Goal: Task Accomplishment & Management: Use online tool/utility

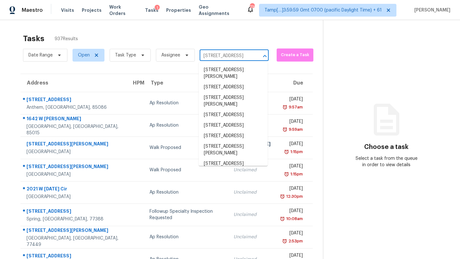
scroll to position [0, 18]
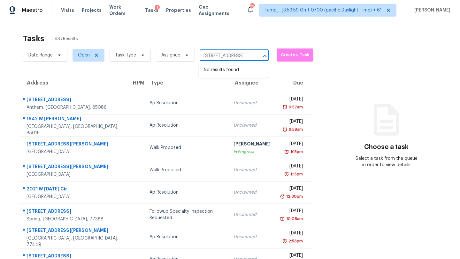
type input "11 Jenna Dr, Aragon, GA, 30104"
click at [252, 34] on div "Tasks 937 Results" at bounding box center [173, 38] width 300 height 17
click at [241, 60] on input "text" at bounding box center [225, 56] width 51 height 10
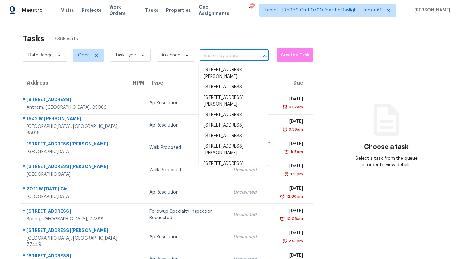
paste input "11 Jenna Dr, Aragon, GA, 30104"
type input "11 Jenna Dr, Aragon, GA, 30104"
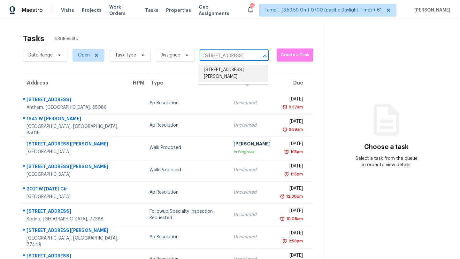
click at [225, 76] on li "11 Jenna Dr, Aragon, GA 30104" at bounding box center [233, 73] width 69 height 17
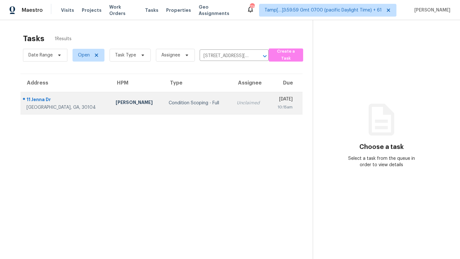
click at [185, 103] on div "Condition Scoping - Full" at bounding box center [198, 103] width 58 height 6
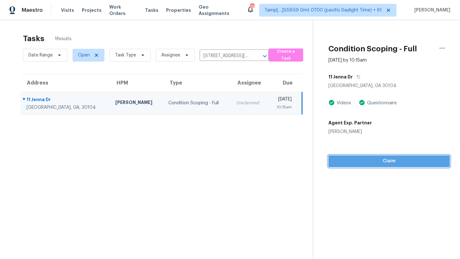
click at [373, 162] on span "Claim" at bounding box center [388, 161] width 111 height 8
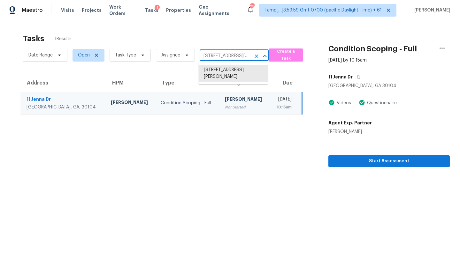
click at [212, 59] on input "11 Jenna Dr, Aragon, GA 30104" at bounding box center [225, 56] width 51 height 10
paste input "3285 Stock Saddle Pl, Cumming, GA, 30040"
type input "3285 Stock Saddle Pl, Cumming, GA, 30040"
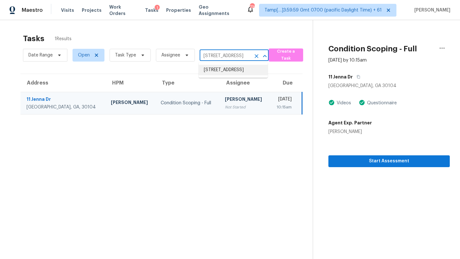
click at [216, 67] on li "3285 Stock Saddle Pl, Cumming, GA 30040" at bounding box center [233, 70] width 69 height 11
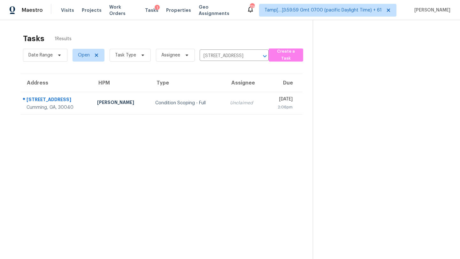
click at [266, 90] on th "Due" at bounding box center [284, 83] width 37 height 18
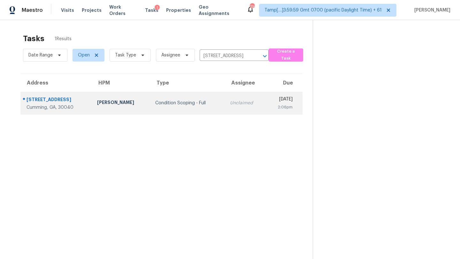
click at [271, 100] on div "[DATE]" at bounding box center [282, 100] width 22 height 8
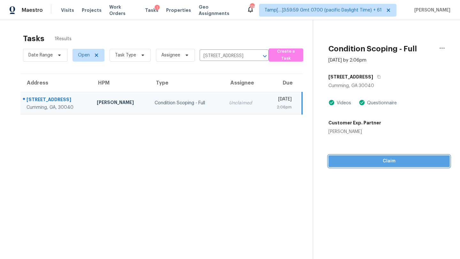
click at [387, 163] on span "Claim" at bounding box center [388, 161] width 111 height 8
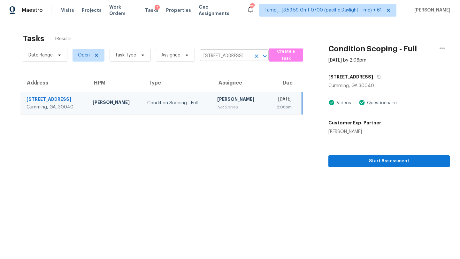
click at [244, 53] on input "3285 Stock Saddle Pl, Cumming, GA 30040" at bounding box center [225, 56] width 51 height 10
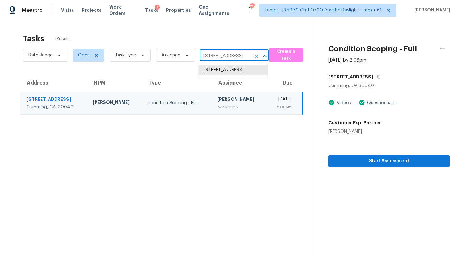
click at [244, 53] on input "3285 Stock Saddle Pl, Cumming, GA 30040" at bounding box center [225, 56] width 51 height 10
paste input "2996 Jonesboro Rd SE"
type input "2996 Jonesboro Rd SE"
click at [220, 86] on li "2996 Jonesboro Rd SE Apt G, Atlanta, GA 30354" at bounding box center [233, 80] width 69 height 11
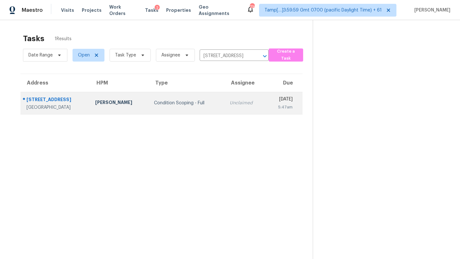
click at [266, 113] on td "Wed, Sep 10th 2025 5:47am" at bounding box center [284, 103] width 37 height 22
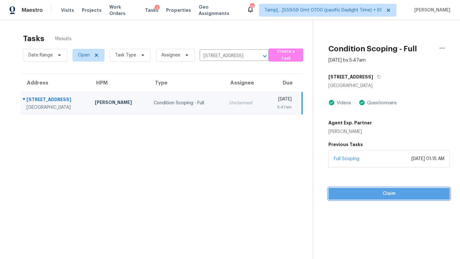
click at [364, 195] on span "Claim" at bounding box center [388, 194] width 111 height 8
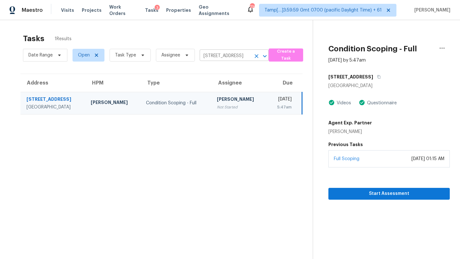
click at [234, 58] on input "2996 Jonesboro Rd SE Apt G, Atlanta, GA 30354" at bounding box center [225, 56] width 51 height 10
paste input "4900 Gifford Blvd, Orlando, FL, 32821"
type input "4900 Gifford Blvd, Orlando, FL, 32821"
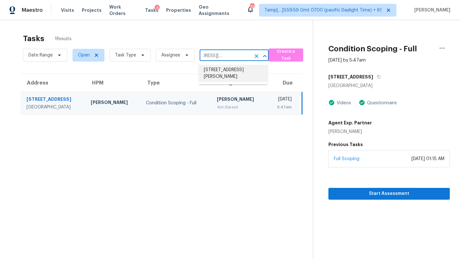
click at [231, 77] on li "4900 Gifford Blvd, Orlando, FL 32821" at bounding box center [233, 73] width 69 height 17
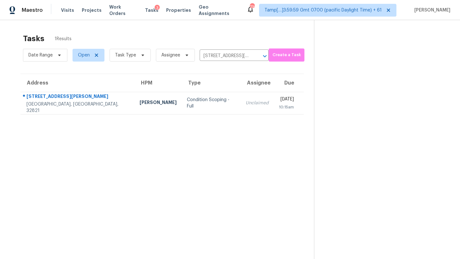
click at [274, 112] on td "Wed, Sep 10th 2025 10:15am" at bounding box center [289, 103] width 30 height 22
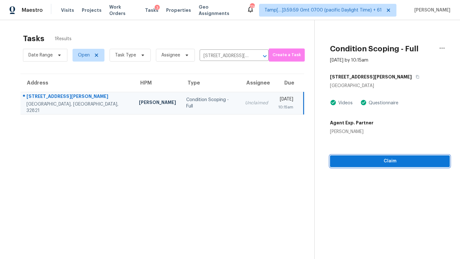
click at [389, 162] on span "Claim" at bounding box center [390, 161] width 110 height 8
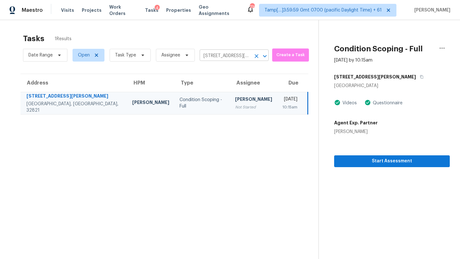
click at [224, 53] on input "4900 Gifford Blvd, Orlando, FL 32821" at bounding box center [225, 56] width 51 height 10
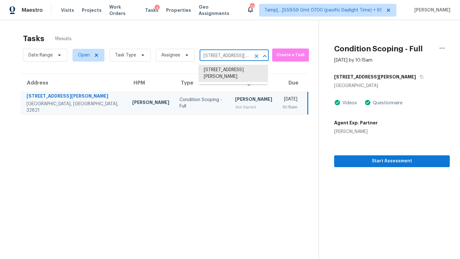
click at [224, 53] on input "4900 Gifford Blvd, Orlando, FL 32821" at bounding box center [225, 56] width 51 height 10
paste input "6963 Gayle Lyn Ln, Colorado Springs, CO, 80919"
type input "6963 Gayle Lyn Ln, Colorado Springs, CO, 80919"
click at [226, 73] on li "6963 Gayle Lyn Ln, Colorado Springs, CO 80919" at bounding box center [233, 73] width 69 height 17
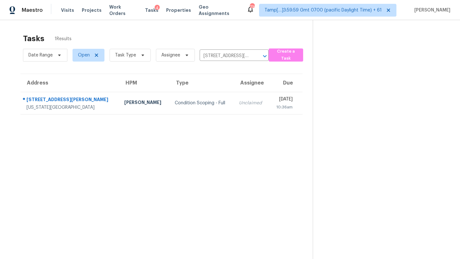
click at [236, 107] on td "Unclaimed" at bounding box center [251, 103] width 35 height 22
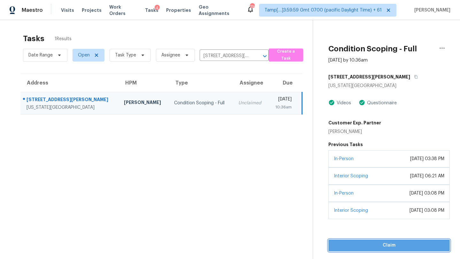
click at [384, 249] on span "Claim" at bounding box center [388, 246] width 111 height 8
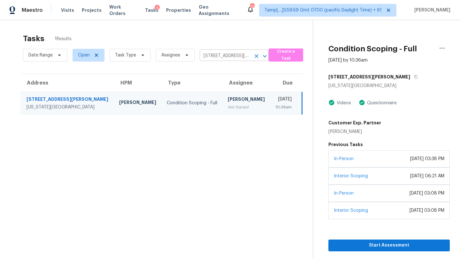
click at [224, 51] on input "6963 Gayle Lyn Ln, Colorado Springs, CO 80919" at bounding box center [225, 56] width 51 height 10
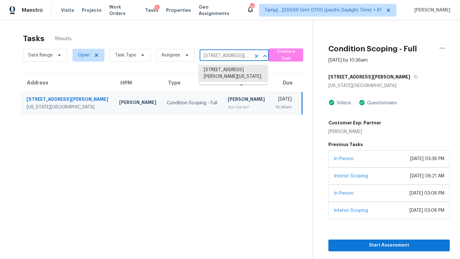
click at [224, 51] on input "6963 Gayle Lyn Ln, Colorado Springs, CO 80919" at bounding box center [225, 56] width 51 height 10
paste input "849 Iron Oak Dr, Orlando, FL, 3280"
type input "849 Iron Oak Dr, Orlando, FL, 32809"
click at [224, 69] on li "849 Iron Oak Dr, Orlando, FL 32809" at bounding box center [233, 70] width 69 height 11
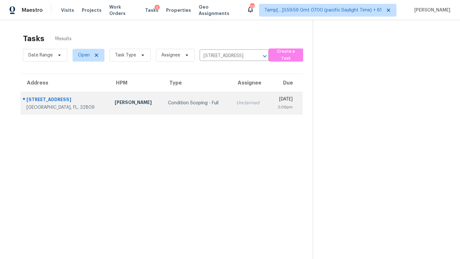
click at [269, 96] on td "Wed, Sep 10th 2025 2:06pm" at bounding box center [286, 103] width 34 height 22
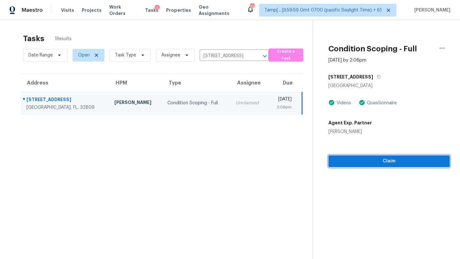
click at [387, 164] on span "Claim" at bounding box center [388, 161] width 111 height 8
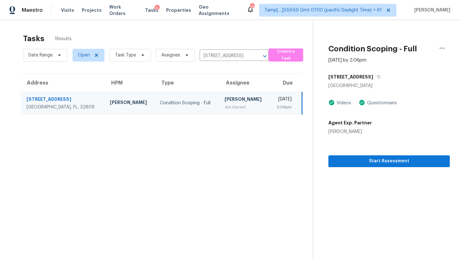
click at [219, 49] on div "Date Range Open Task Type Assignee 849 Iron Oak Dr, Orlando, FL 32809 ​" at bounding box center [146, 55] width 246 height 17
click at [218, 58] on input "849 Iron Oak Dr, Orlando, FL 32809" at bounding box center [225, 56] width 51 height 10
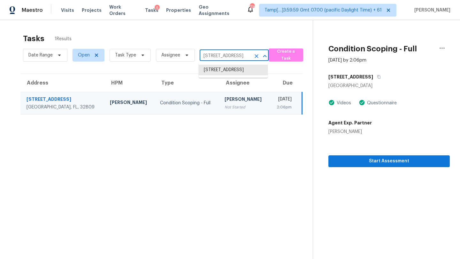
click at [218, 58] on input "849 Iron Oak Dr, Orlando, FL 32809" at bounding box center [225, 56] width 51 height 10
paste input "415 Riverview Blvd, Lexington, NC, 27292"
type input "415 Riverview Blvd, Lexington, NC, 27292"
click at [221, 73] on li "415 Riverview Blvd, Lexington, NC 27292" at bounding box center [233, 70] width 69 height 11
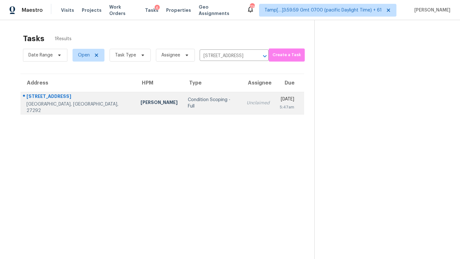
click at [280, 110] on div "5:47am" at bounding box center [287, 107] width 14 height 6
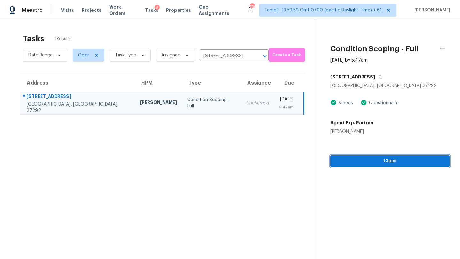
click at [380, 166] on button "Claim" at bounding box center [389, 161] width 119 height 12
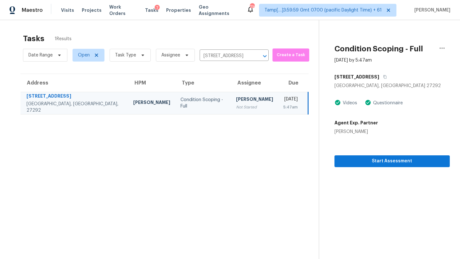
click at [215, 50] on div "Date Range Open Task Type Assignee 415 Riverview Blvd, Lexington, NC 27292 ​" at bounding box center [146, 55] width 246 height 17
click at [215, 53] on input "415 Riverview Blvd, Lexington, NC 27292" at bounding box center [225, 56] width 51 height 10
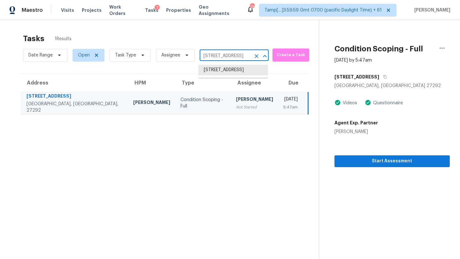
click at [215, 53] on input "415 Riverview Blvd, Lexington, NC 27292" at bounding box center [225, 56] width 51 height 10
paste input "142 Canada Dr, Statesville, NC, 28677"
type input "142 Canada Dr, Statesville, NC, 28677"
click at [222, 72] on li "142 Canada Dr, Statesville, NC 28677" at bounding box center [233, 70] width 69 height 11
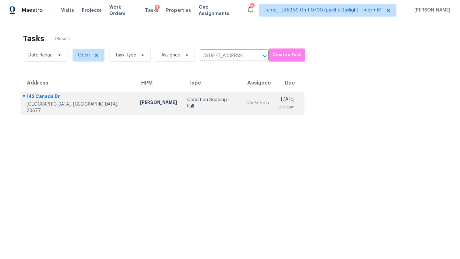
click at [279, 99] on div "[DATE]" at bounding box center [286, 100] width 15 height 8
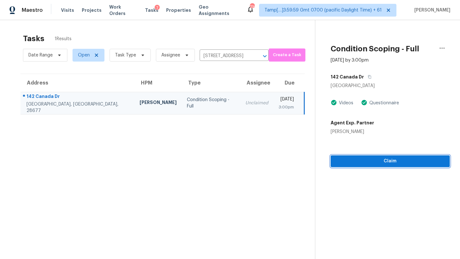
click at [369, 163] on span "Claim" at bounding box center [390, 161] width 109 height 8
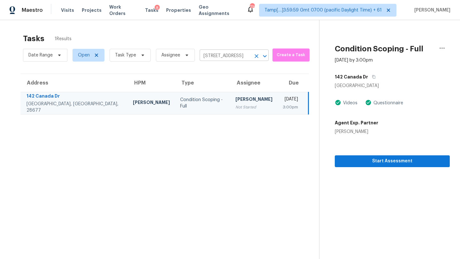
click at [207, 58] on input "142 Canada Dr, Statesville, NC 28677" at bounding box center [225, 56] width 51 height 10
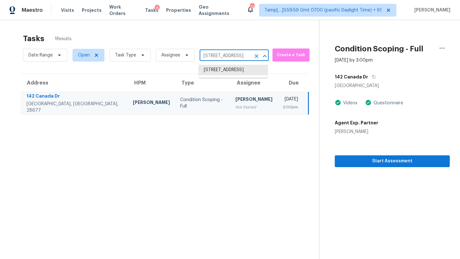
click at [207, 58] on input "142 Canada Dr, Statesville, NC 28677" at bounding box center [225, 56] width 51 height 10
paste input "8025 Greenside Ct, Charlotte, NC, 282"
type input "8025 Greenside Ct, Charlotte, NC, 28277"
click at [226, 70] on li "8025 Greenside Ct, Charlotte, NC 28277" at bounding box center [233, 70] width 69 height 11
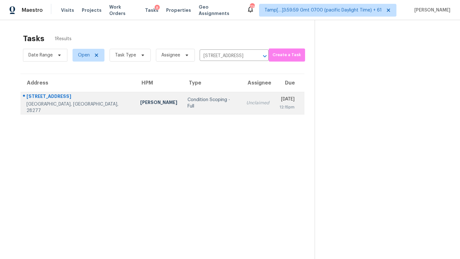
click at [279, 102] on div "[DATE]" at bounding box center [286, 100] width 15 height 8
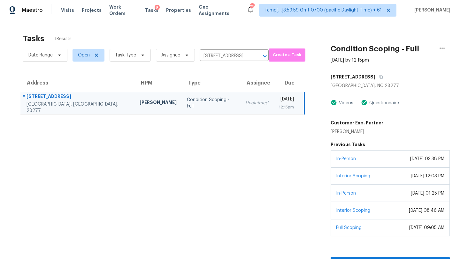
scroll to position [20, 0]
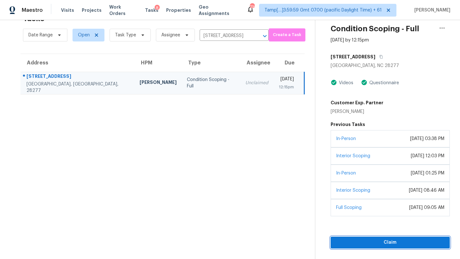
click at [384, 247] on button "Claim" at bounding box center [389, 243] width 119 height 12
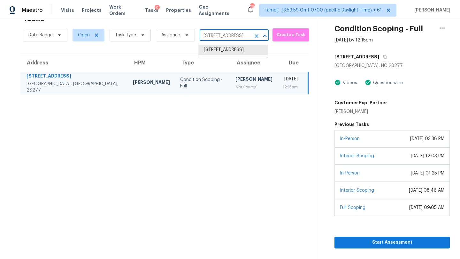
click at [228, 38] on input "8025 Greenside Ct, Charlotte, NC 28277" at bounding box center [225, 36] width 51 height 10
paste input "14 Villa Bend Dr, Houston, TX, 77069"
type input "14 Villa Bend Dr, Houston, TX, 77069"
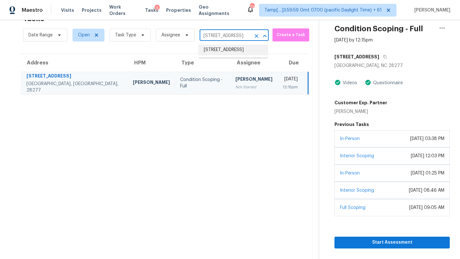
click at [229, 55] on li "14 Villa Bend Dr, Houston, TX 77069" at bounding box center [233, 50] width 69 height 11
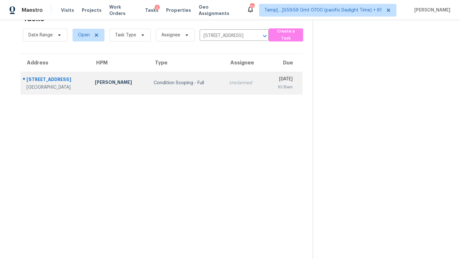
click at [229, 82] on div "Unclaimed" at bounding box center [244, 83] width 31 height 6
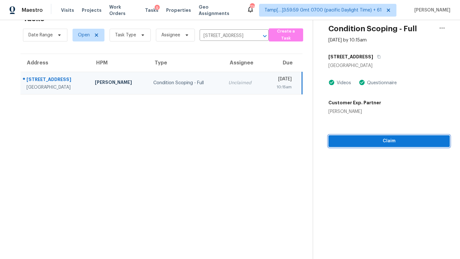
click at [378, 144] on span "Claim" at bounding box center [388, 141] width 111 height 8
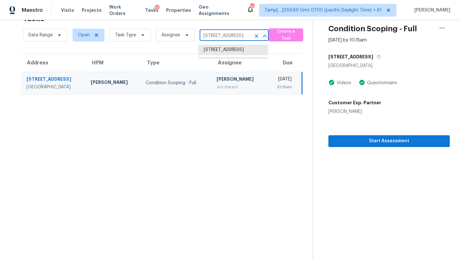
click at [223, 38] on input "14 Villa Bend Dr, Houston, TX 77069" at bounding box center [225, 36] width 51 height 10
paste input "3604 Red Bud Dr, Weatherford, TX, 76087"
type input "3604 Red Bud Dr, Weatherford, TX, 76087"
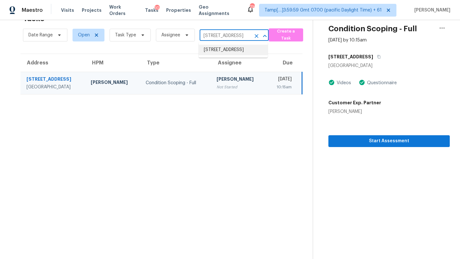
click at [234, 54] on li "3604 Red Bud Dr, Weatherford, TX 76087" at bounding box center [233, 50] width 69 height 11
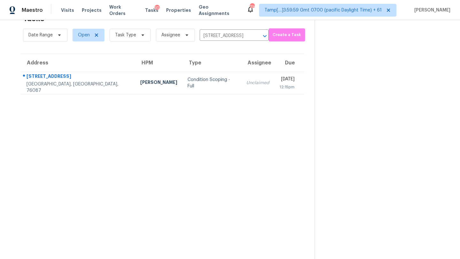
click at [230, 95] on section "Tasks 1 Results Date Range Open Task Type Assignee 3604 Red Bud Dr, Weatherford…" at bounding box center [162, 134] width 304 height 249
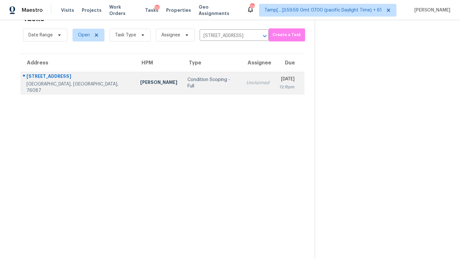
click at [241, 90] on td "Unclaimed" at bounding box center [257, 83] width 33 height 22
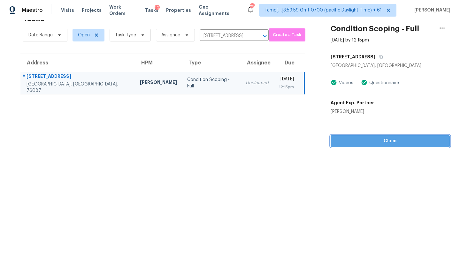
click at [379, 145] on button "Claim" at bounding box center [389, 141] width 119 height 12
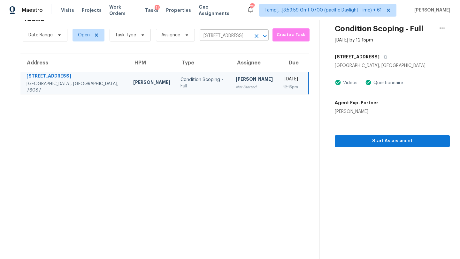
click at [233, 35] on input "3604 Red Bud Dr, Weatherford, TX 76087" at bounding box center [225, 36] width 51 height 10
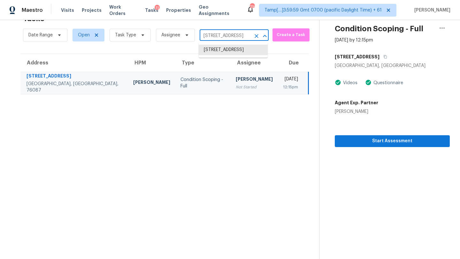
click at [233, 35] on input "3604 Red Bud Dr, Weatherford, TX 76087" at bounding box center [225, 36] width 51 height 10
paste input "9109 Spurs Trl, Cross Roads, TX, 7622"
type input "9109 Spurs Trl, Cross Roads, TX, 76227"
click at [233, 52] on li "9109 Spurs Trl, Cross Roads, TX 76227" at bounding box center [233, 50] width 69 height 11
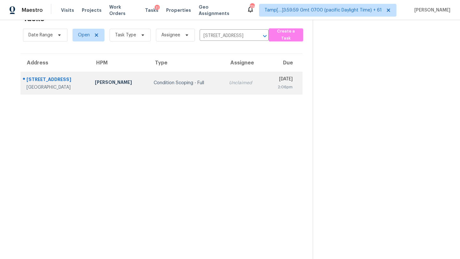
click at [265, 84] on td "Wed, Sep 10th 2025 2:06pm" at bounding box center [283, 83] width 37 height 22
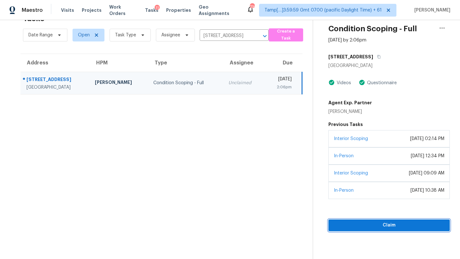
click at [383, 227] on span "Claim" at bounding box center [388, 226] width 111 height 8
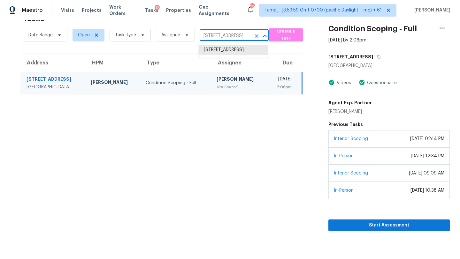
click at [217, 34] on input "9109 Spurs Trl, Cross Roads, TX 76227" at bounding box center [225, 36] width 51 height 10
paste input "919 Pale Star Dr, Houston, TX, 77064"
type input "9919 Pale Star Dr, Houston, TX, 77064"
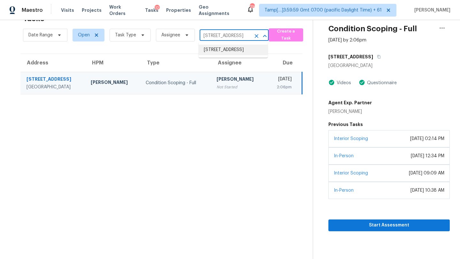
click at [219, 53] on li "9919 Pale Star Dr, Houston, TX 77064" at bounding box center [233, 50] width 69 height 11
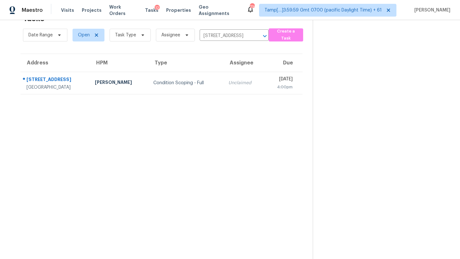
click at [235, 87] on td "Unclaimed" at bounding box center [243, 83] width 41 height 22
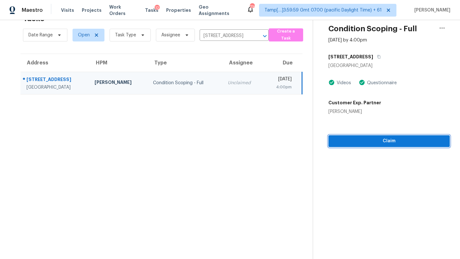
click at [374, 144] on span "Claim" at bounding box center [388, 141] width 111 height 8
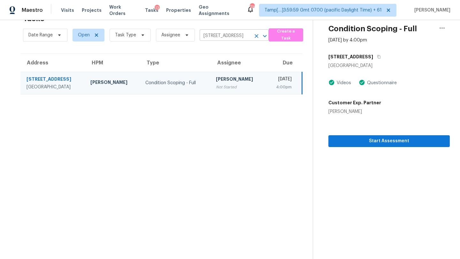
click at [236, 36] on input "9919 Pale Star Dr, Houston, TX 77064" at bounding box center [225, 36] width 51 height 10
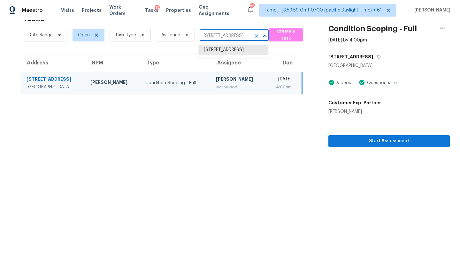
click at [236, 36] on input "9919 Pale Star Dr, Houston, TX 77064" at bounding box center [225, 36] width 51 height 10
paste input "7667 S Bear Gulch Rd, West Jordan, UT, 84081"
click at [236, 36] on input "9919 Pale Star D7667 S Bear Gulch Rd, West Jordan, UT, 84081r, Houston, TX 77064" at bounding box center [225, 36] width 51 height 10
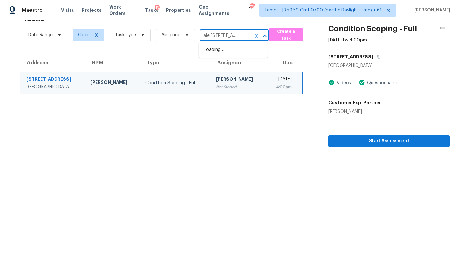
paste input "7667 S Bear Gulch Rd, West Jordan, UT, 84081"
type input "7667 S Bear Gulch Rd, West Jordan, UT, 84081"
click at [224, 55] on li "7667 S Bear Gulch Rd, West Jordan, UT 84081" at bounding box center [233, 50] width 69 height 11
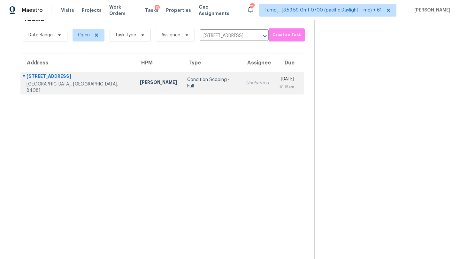
click at [279, 86] on div "10:15am" at bounding box center [286, 87] width 15 height 6
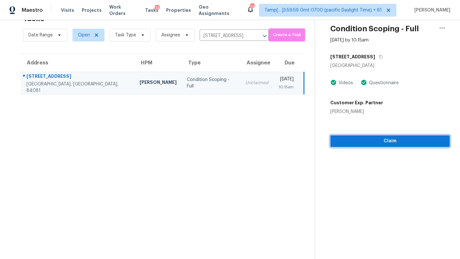
click at [388, 145] on button "Claim" at bounding box center [389, 141] width 119 height 12
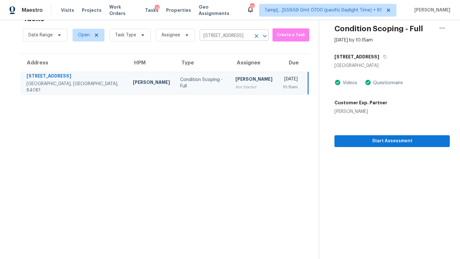
click at [229, 33] on input "7667 S Bear Gulch Rd, West Jordan, UT 84081" at bounding box center [225, 36] width 51 height 10
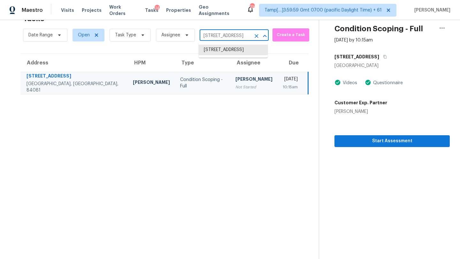
click at [229, 33] on input "7667 S Bear Gulch Rd, West Jordan, UT 84081" at bounding box center [225, 36] width 51 height 10
paste input "1927 W Plum Rd, Phoenix, AZ, 85085"
type input "1927 W Plum Rd, Phoenix, AZ, 85085"
click at [231, 52] on li "1927 W Plum Rd, Phoenix, AZ 85085" at bounding box center [233, 50] width 69 height 11
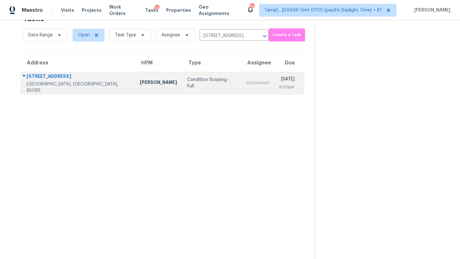
click at [274, 80] on td "Wed, Sep 10th 2025 6:00pm" at bounding box center [289, 83] width 30 height 22
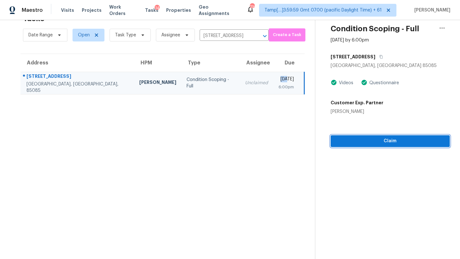
click at [352, 138] on span "Claim" at bounding box center [390, 141] width 109 height 8
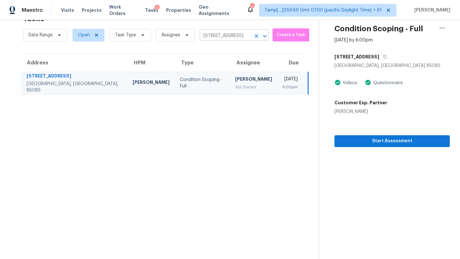
click at [226, 34] on input "1927 W Plum Rd, Phoenix, AZ 85085" at bounding box center [225, 36] width 51 height 10
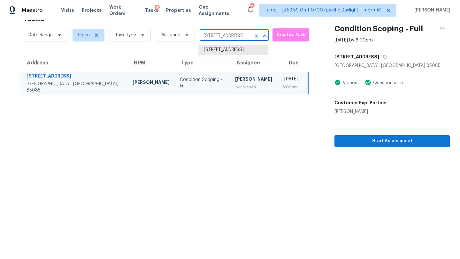
click at [226, 34] on input "1927 W Plum Rd, Phoenix, AZ 85085" at bounding box center [225, 36] width 51 height 10
paste input "150 Nahanee Ct, Murfreesboro, TN, 37130"
type input "1150 Nahanee Ct, Murfreesboro, TN, 37130"
click at [227, 54] on li "1150 Nahanee Ct, Murfreesboro, TN 37130" at bounding box center [233, 50] width 69 height 11
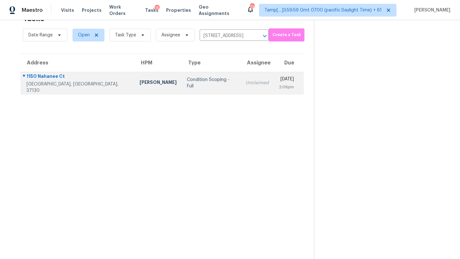
click at [279, 86] on div "2:06pm" at bounding box center [286, 87] width 15 height 6
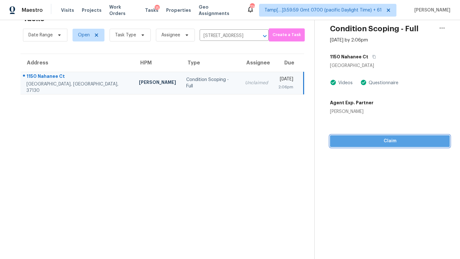
click at [391, 142] on span "Claim" at bounding box center [390, 141] width 110 height 8
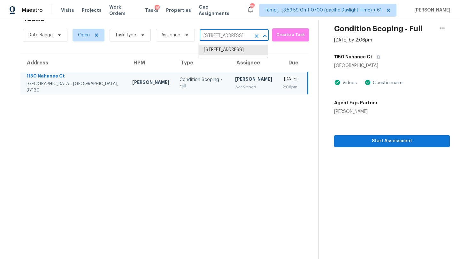
click at [229, 34] on input "1150 Nahanee Ct, Murfreesboro, TN 37130" at bounding box center [225, 36] width 51 height 10
paste input "7840 SE 104th Ave, Portland, OR, 97266"
type input "7840 SE 104th Ave, Portland, OR, 97266"
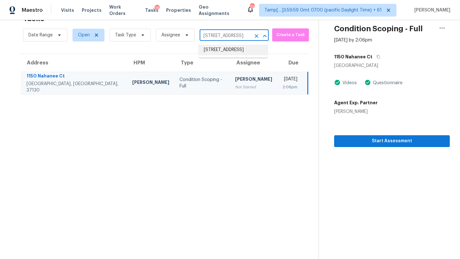
click at [231, 55] on li "7840 SE 104th Ave, Portland, OR 97266" at bounding box center [233, 50] width 69 height 11
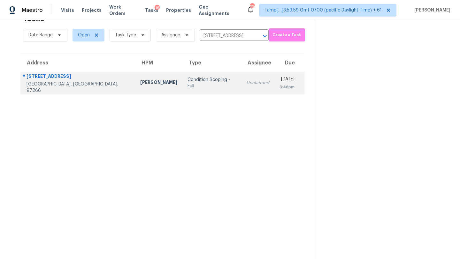
click at [241, 89] on td "Unclaimed" at bounding box center [257, 83] width 33 height 22
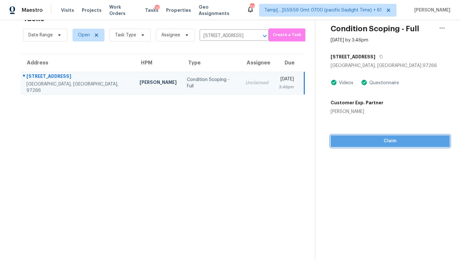
click at [387, 144] on span "Claim" at bounding box center [390, 141] width 109 height 8
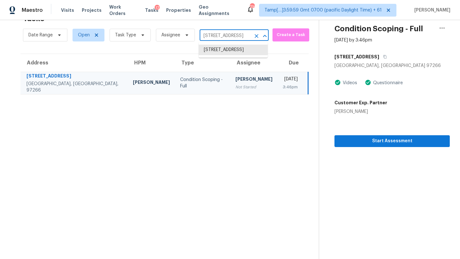
click at [234, 36] on input "7840 SE 104th Ave, Portland, OR 97266" at bounding box center [225, 36] width 51 height 10
paste input "11826 W Bowles Cir, Littleton, CO, 80127"
type input "11826 W Bowles Cir, Littleton, CO, 80127"
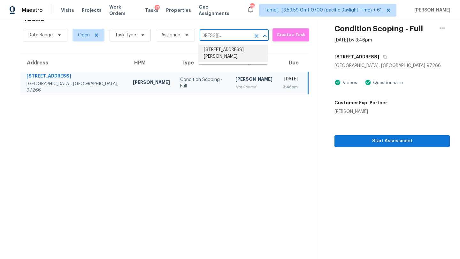
click at [230, 52] on li "11826 W Bowles Cir, Littleton, CO 80127" at bounding box center [233, 53] width 69 height 17
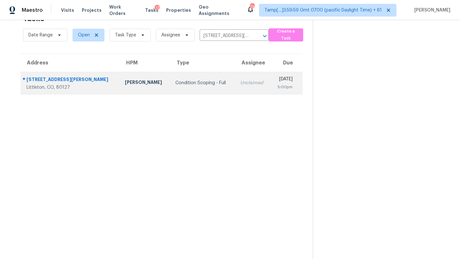
click at [235, 88] on td "Unclaimed" at bounding box center [252, 83] width 35 height 22
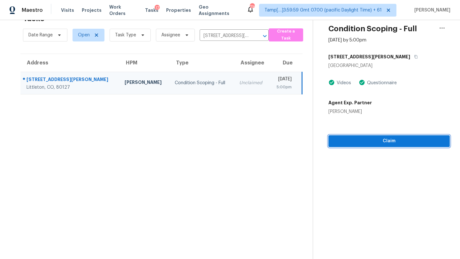
click at [392, 145] on span "Claim" at bounding box center [388, 141] width 111 height 8
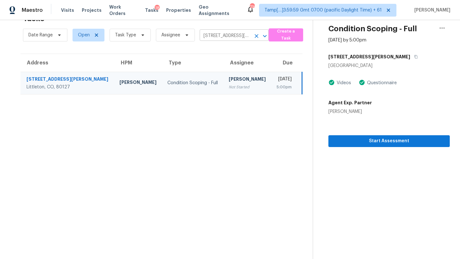
click at [207, 34] on input "11826 W Bowles Cir, Littleton, CO 80127" at bounding box center [225, 36] width 51 height 10
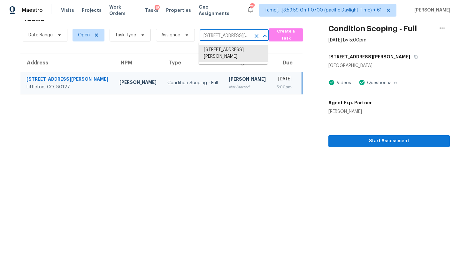
click at [207, 34] on input "11826 W Bowles Cir, Littleton, CO 80127" at bounding box center [225, 36] width 51 height 10
paste input "0451 E Natal Ave, Mesa, AZ, 85209"
type input "10451 E Natal Ave, Mesa, AZ, 85209"
click at [219, 53] on li "10451 E Natal Ave, Mesa, AZ 85209" at bounding box center [233, 50] width 69 height 11
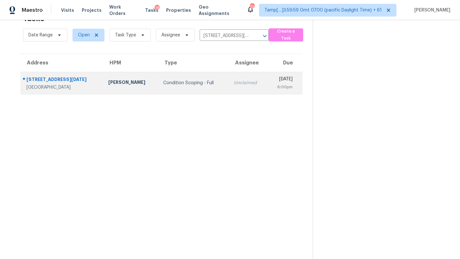
click at [267, 80] on td "Wed, Sep 10th 2025 6:00pm" at bounding box center [284, 83] width 35 height 22
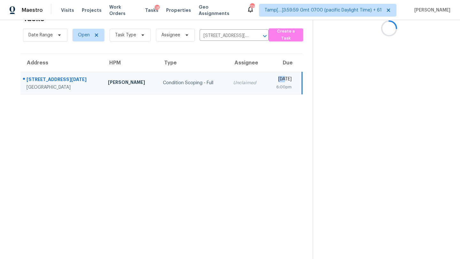
click at [266, 80] on td "Wed, Sep 10th 2025 6:00pm" at bounding box center [284, 83] width 36 height 22
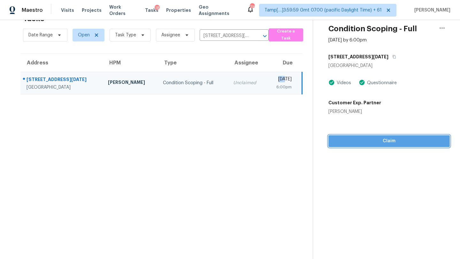
click at [389, 145] on button "Claim" at bounding box center [388, 141] width 121 height 12
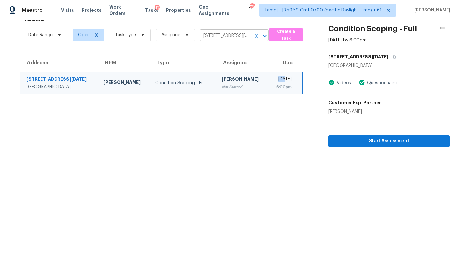
click at [255, 36] on icon "Clear" at bounding box center [256, 36] width 4 height 4
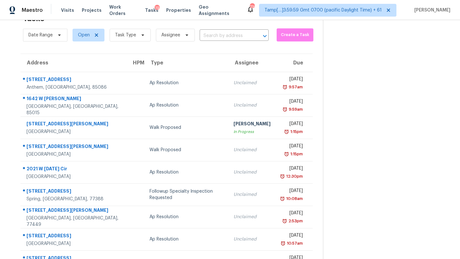
click at [210, 43] on div "Date Range Open Task Type Assignee ​" at bounding box center [146, 35] width 246 height 17
click at [211, 41] on div "Date Range Open Task Type Assignee ​" at bounding box center [146, 35] width 246 height 17
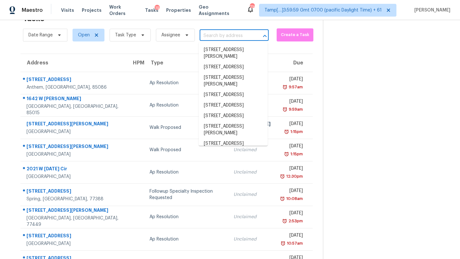
click at [215, 37] on input "text" at bounding box center [225, 36] width 51 height 10
paste input "415 Riverview Blvd, Lexington, NC 27292"
type input "415 Riverview Blvd, Lexington, NC 27292"
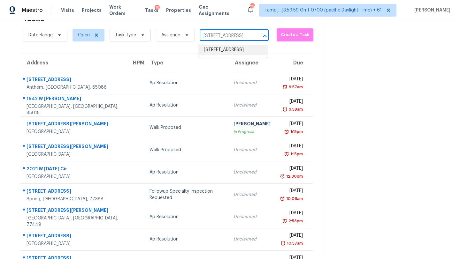
click at [221, 55] on li "415 Riverview Blvd, Lexington, NC 27292" at bounding box center [233, 50] width 69 height 11
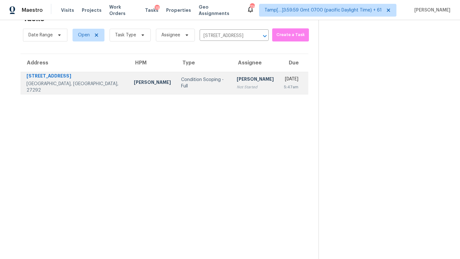
click at [232, 91] on td "[PERSON_NAME] Not Started" at bounding box center [254, 83] width 47 height 22
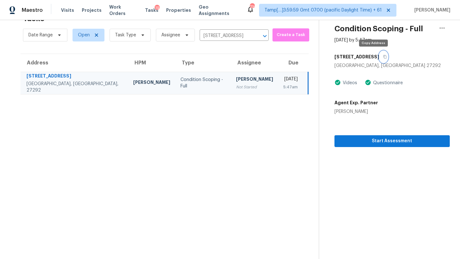
click at [383, 57] on icon "button" at bounding box center [385, 57] width 4 height 4
click at [352, 142] on span "Start Assessment" at bounding box center [391, 141] width 105 height 8
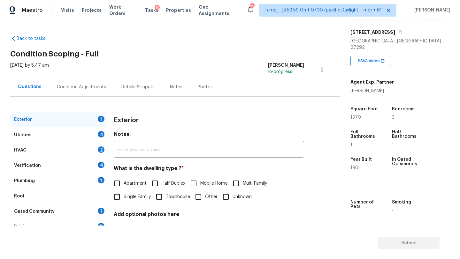
scroll to position [125, 0]
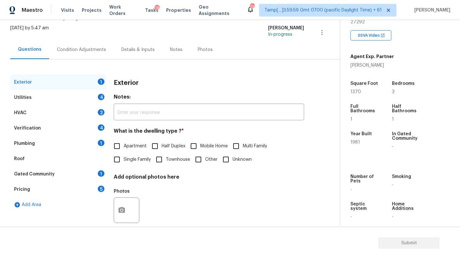
click at [44, 172] on div "Gated Community" at bounding box center [34, 174] width 41 height 6
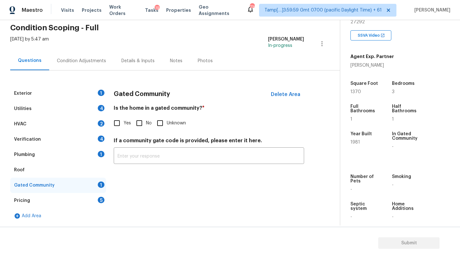
click at [138, 126] on input "No" at bounding box center [139, 123] width 13 height 13
checkbox input "true"
click at [58, 171] on div "Roof" at bounding box center [58, 170] width 96 height 15
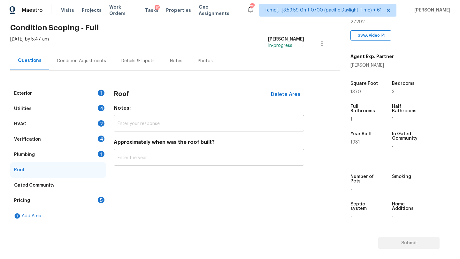
click at [119, 164] on input "text" at bounding box center [209, 158] width 190 height 15
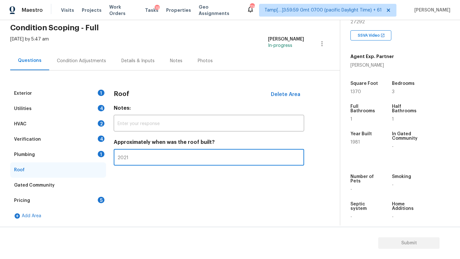
type input "2021"
click at [67, 153] on div "Plumbing 1" at bounding box center [58, 154] width 96 height 15
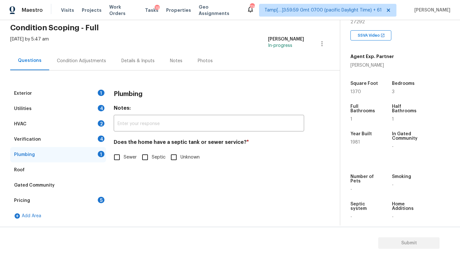
click at [113, 154] on input "Sewer" at bounding box center [116, 157] width 13 height 13
checkbox input "true"
click at [82, 141] on div "Verification 4" at bounding box center [58, 139] width 96 height 15
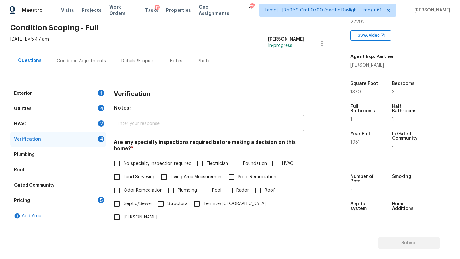
click at [73, 150] on div "Plumbing" at bounding box center [58, 154] width 96 height 15
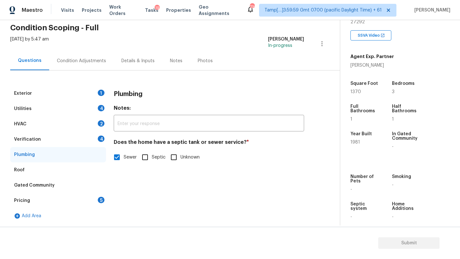
click at [149, 162] on input "Septic" at bounding box center [144, 157] width 13 height 13
checkbox input "true"
checkbox input "false"
click at [76, 143] on div "Verification 4" at bounding box center [58, 139] width 96 height 15
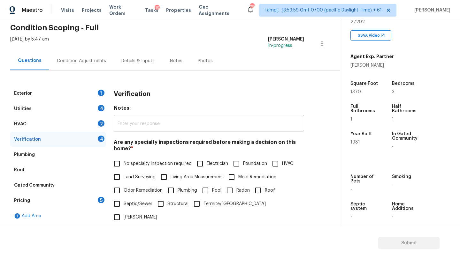
click at [128, 167] on span "No specialty inspection required" at bounding box center [158, 164] width 68 height 7
click at [124, 167] on input "No specialty inspection required" at bounding box center [116, 163] width 13 height 13
checkbox input "true"
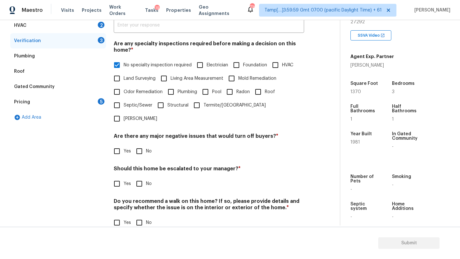
click at [140, 145] on input "No" at bounding box center [139, 151] width 13 height 13
checkbox input "true"
click at [140, 178] on input "No" at bounding box center [139, 184] width 13 height 13
checkbox input "true"
click at [140, 216] on input "No" at bounding box center [139, 222] width 13 height 13
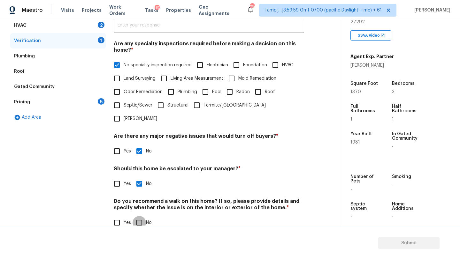
checkbox input "true"
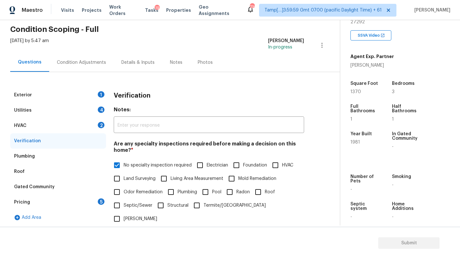
scroll to position [0, 0]
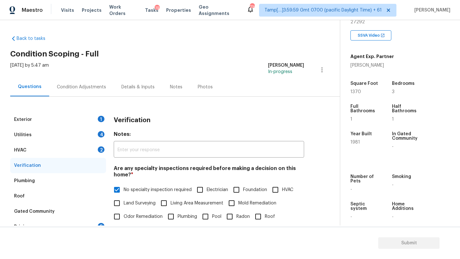
click at [88, 152] on div "HVAC 2" at bounding box center [58, 150] width 96 height 15
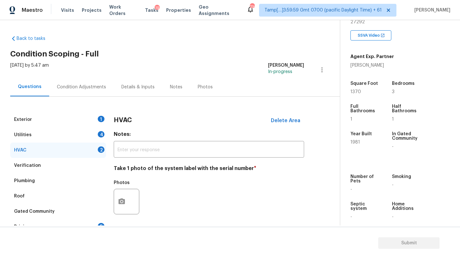
scroll to position [69, 0]
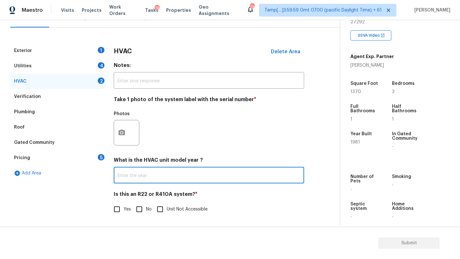
click at [141, 178] on input "text" at bounding box center [209, 176] width 190 height 15
type input "2021"
click at [146, 212] on span "No" at bounding box center [149, 209] width 6 height 7
click at [146, 212] on input "No" at bounding box center [139, 209] width 13 height 13
checkbox input "true"
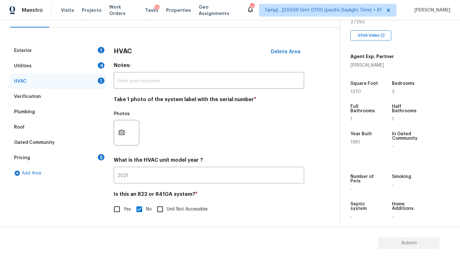
click at [53, 69] on div "Utilities 4" at bounding box center [58, 65] width 96 height 15
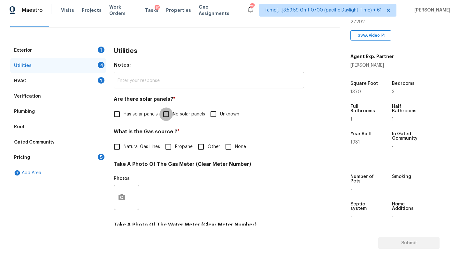
click at [168, 118] on input "No solar panels" at bounding box center [165, 114] width 13 height 13
checkbox input "true"
click at [150, 151] on label "Natural Gas Lines" at bounding box center [135, 146] width 50 height 13
click at [124, 151] on input "Natural Gas Lines" at bounding box center [116, 146] width 13 height 13
checkbox input "true"
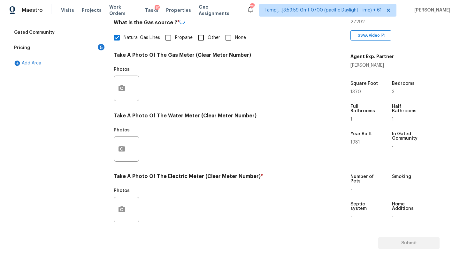
scroll to position [221, 0]
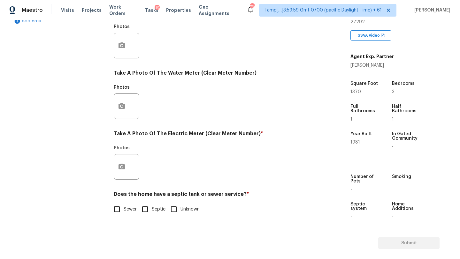
click at [118, 216] on div "Utilities Notes: ​ Are there solar panels? * Has solar panels No solar panels U…" at bounding box center [209, 57] width 190 height 333
click at [119, 211] on input "Sewer" at bounding box center [116, 209] width 13 height 13
checkbox input "true"
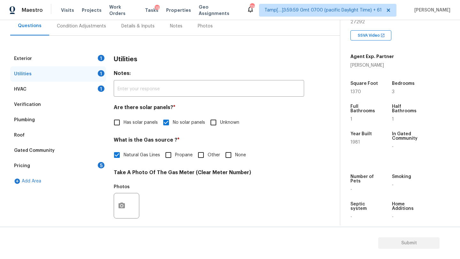
click at [50, 58] on div "Exterior 1" at bounding box center [58, 58] width 96 height 15
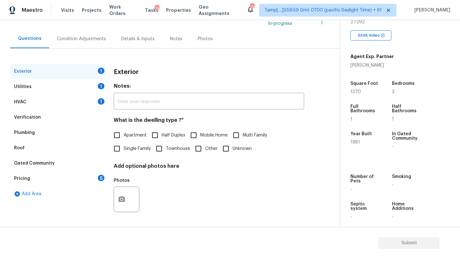
click at [137, 151] on span "Single Family" at bounding box center [137, 149] width 27 height 7
click at [124, 151] on input "Single Family" at bounding box center [116, 148] width 13 height 13
checkbox input "true"
click at [101, 178] on div "5" at bounding box center [101, 178] width 7 height 6
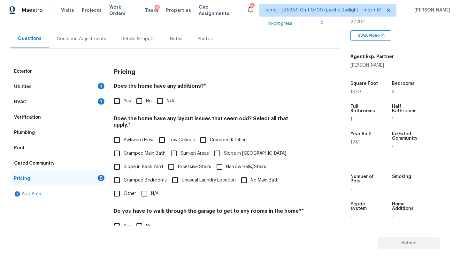
click at [142, 107] on input "No" at bounding box center [139, 101] width 13 height 13
checkbox input "true"
click at [218, 148] on input "Slope in Front Yard" at bounding box center [216, 153] width 13 height 13
checkbox input "true"
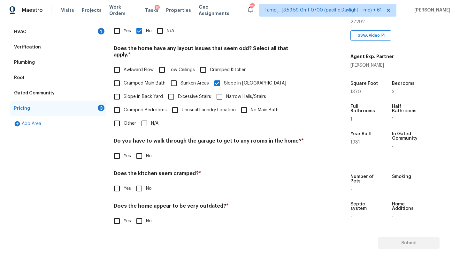
scroll to position [124, 0]
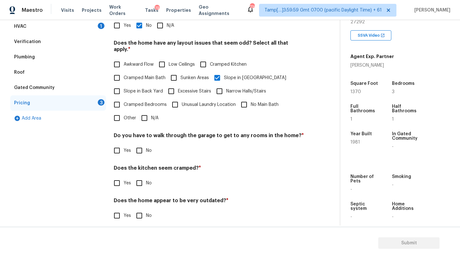
click at [136, 145] on input "No" at bounding box center [139, 150] width 13 height 13
checkbox input "true"
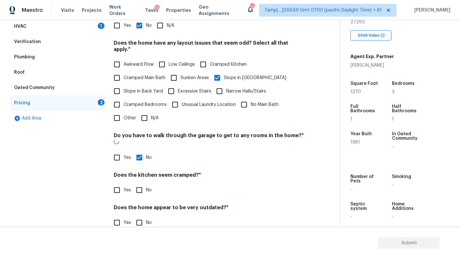
click at [138, 184] on input "No" at bounding box center [139, 190] width 13 height 13
checkbox input "true"
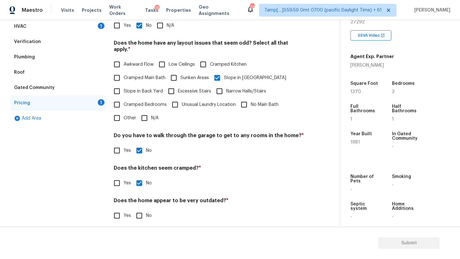
click at [140, 209] on input "No" at bounding box center [139, 215] width 13 height 13
checkbox input "true"
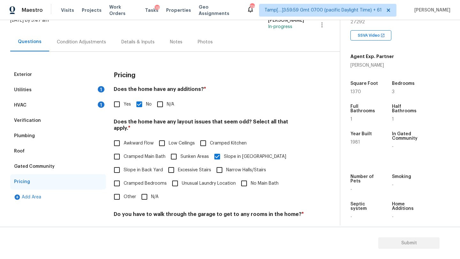
scroll to position [26, 0]
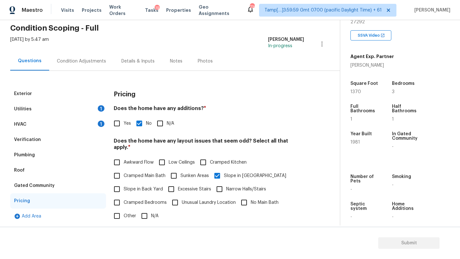
click at [71, 67] on div "Condition Adjustments" at bounding box center [81, 61] width 64 height 19
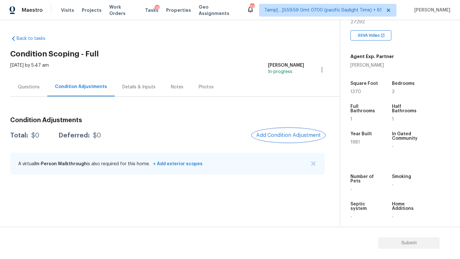
click at [282, 133] on span "Add Condition Adjustment" at bounding box center [288, 136] width 64 height 6
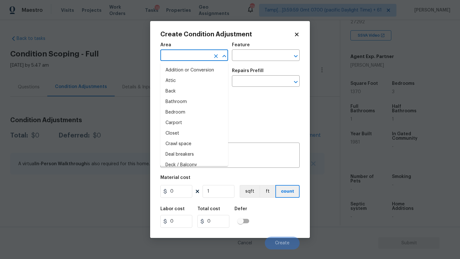
click at [192, 56] on input "text" at bounding box center [185, 56] width 50 height 10
type input "e"
type input "x"
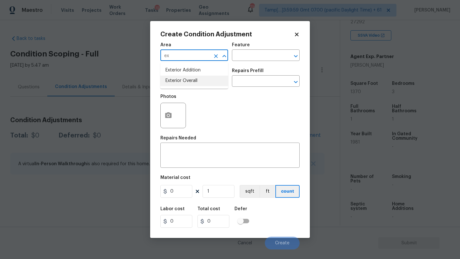
click at [188, 85] on li "Exterior Overall" at bounding box center [194, 81] width 68 height 11
type input "Exterior Overall"
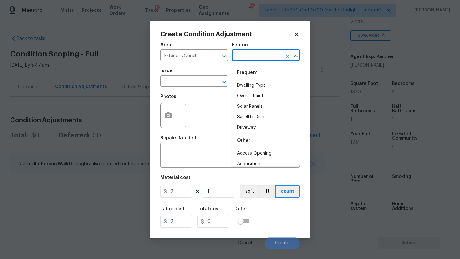
click at [236, 55] on input "text" at bounding box center [257, 56] width 50 height 10
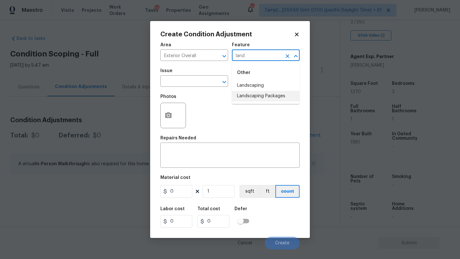
drag, startPoint x: 240, startPoint y: 95, endPoint x: 227, endPoint y: 95, distance: 13.1
click at [240, 95] on li "Landscaping Packages" at bounding box center [266, 96] width 68 height 11
type input "Landscaping Packages"
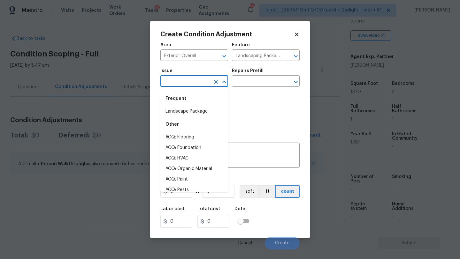
click at [184, 80] on input "text" at bounding box center [185, 82] width 50 height 10
click at [184, 111] on li "Landscape Package" at bounding box center [194, 111] width 68 height 11
type input "Landscape Package"
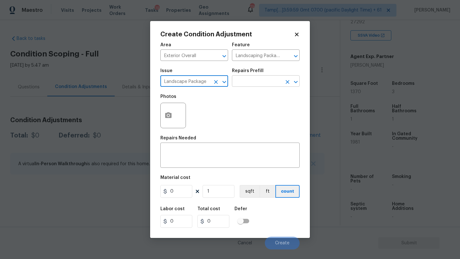
click at [256, 83] on input "text" at bounding box center [257, 82] width 50 height 10
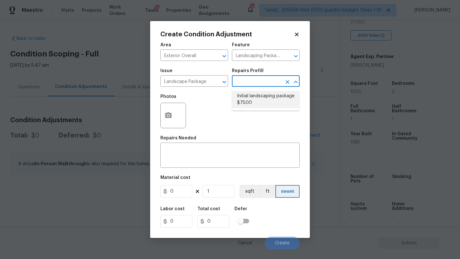
click at [258, 107] on li "Initial landscaping package $75.00" at bounding box center [266, 99] width 68 height 17
type input "Home Readiness Packages"
type textarea "Mowing of grass up to 6" in height. Mow, edge along driveways & sidewalks, trim…"
type input "75"
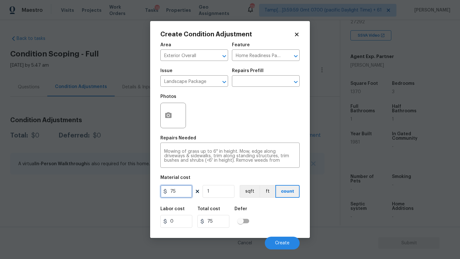
click at [182, 194] on input "75" at bounding box center [176, 191] width 32 height 13
type input "300"
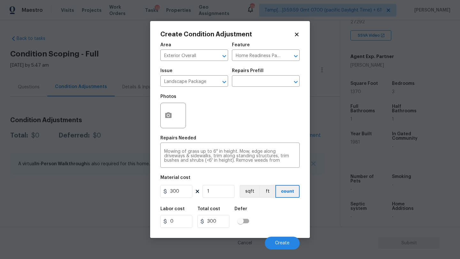
click at [273, 211] on div "Labor cost 0 Total cost 300 Defer" at bounding box center [229, 217] width 139 height 29
click at [175, 123] on div at bounding box center [173, 116] width 26 height 26
click at [171, 117] on icon "button" at bounding box center [168, 115] width 6 height 6
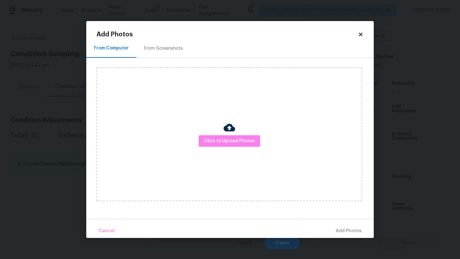
click at [173, 49] on div "From Screenshots" at bounding box center [163, 48] width 39 height 6
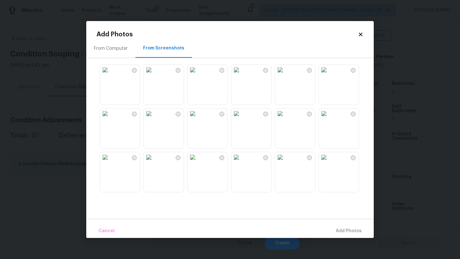
click at [198, 75] on img at bounding box center [192, 70] width 10 height 10
click at [241, 75] on img at bounding box center [236, 70] width 10 height 10
click at [154, 119] on img at bounding box center [149, 114] width 10 height 10
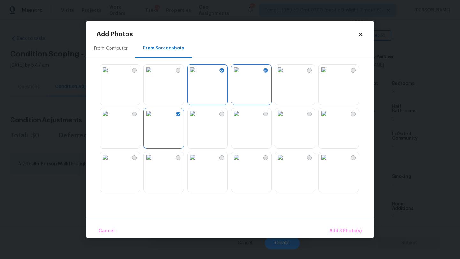
click at [110, 119] on img at bounding box center [105, 114] width 10 height 10
click at [351, 239] on body "Maestro Visits Projects Work Orders Tasks 19 Properties Geo Assignments 739 Tam…" at bounding box center [230, 129] width 460 height 259
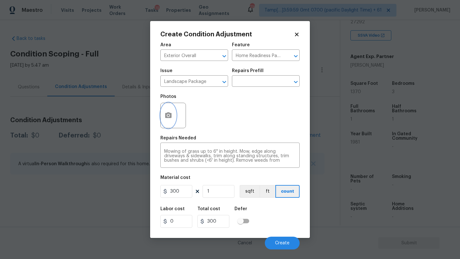
click at [171, 118] on icon "button" at bounding box center [168, 116] width 8 height 8
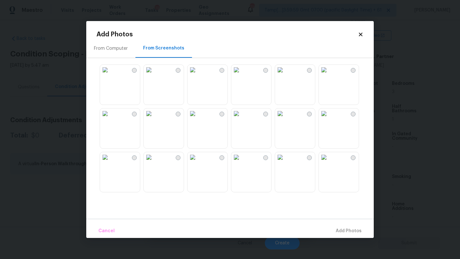
click at [198, 75] on img at bounding box center [192, 70] width 10 height 10
click at [241, 75] on img at bounding box center [236, 70] width 10 height 10
click at [110, 119] on img at bounding box center [105, 114] width 10 height 10
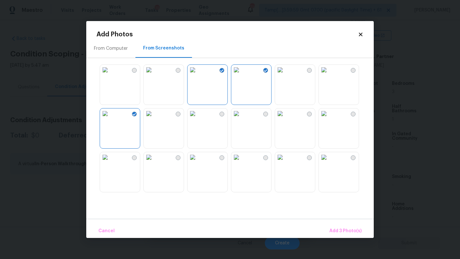
click at [154, 119] on img at bounding box center [149, 114] width 10 height 10
click at [333, 225] on button "Add 4 Photo(s)" at bounding box center [345, 231] width 38 height 14
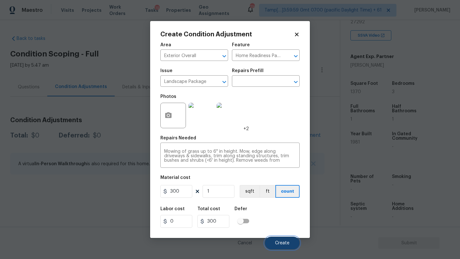
click at [281, 242] on span "Create" at bounding box center [282, 243] width 14 height 5
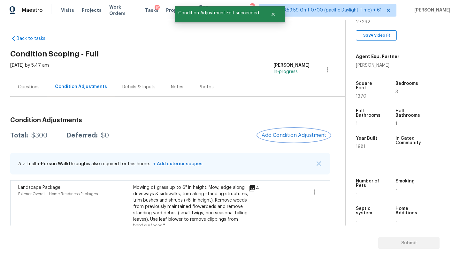
click at [293, 136] on span "Add Condition Adjustment" at bounding box center [294, 136] width 64 height 6
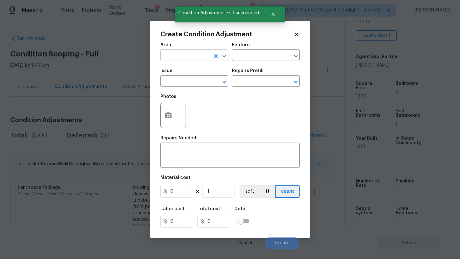
click at [180, 54] on input "text" at bounding box center [185, 56] width 50 height 10
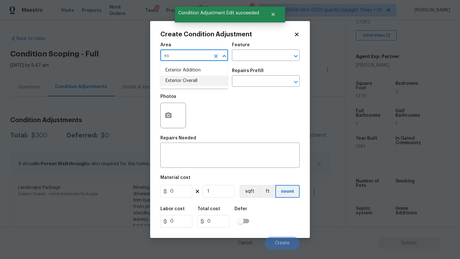
click at [185, 84] on li "Exterior Overall" at bounding box center [194, 81] width 68 height 11
type input "Exterior Overall"
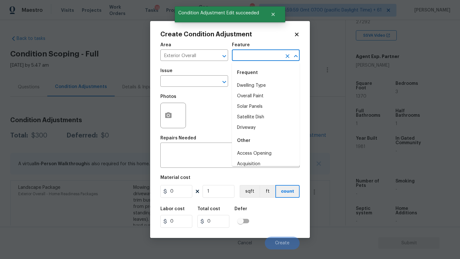
click at [244, 57] on input "text" at bounding box center [257, 56] width 50 height 10
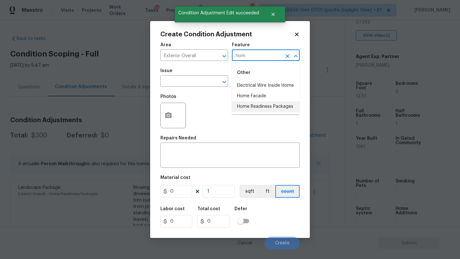
click at [250, 109] on li "Home Readiness Packages" at bounding box center [266, 107] width 68 height 11
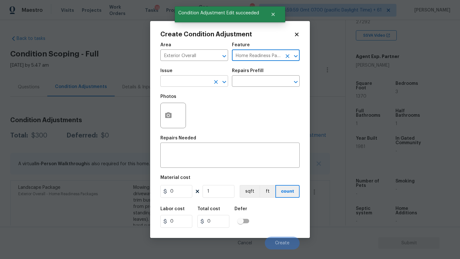
type input "Home Readiness Packages"
click at [185, 82] on input "text" at bounding box center [185, 82] width 50 height 10
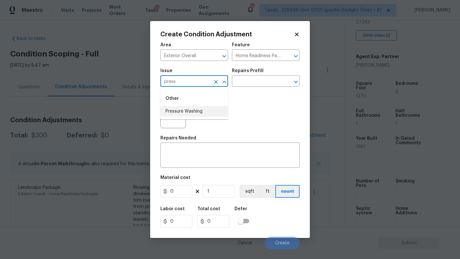
click at [186, 118] on ul "Other Pressure Washing" at bounding box center [194, 103] width 68 height 31
click at [186, 113] on li "Pressure Washing" at bounding box center [194, 111] width 68 height 11
type input "Pressure Washing"
click at [186, 160] on textarea at bounding box center [230, 155] width 132 height 13
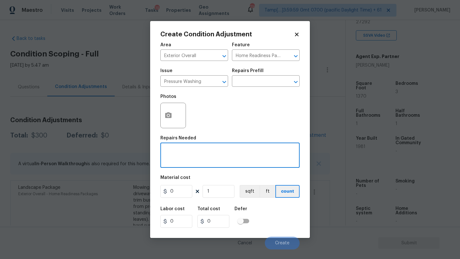
click at [193, 156] on textarea at bounding box center [230, 155] width 132 height 13
paste textarea "Pressure wash home, driveway, walkways/sidewalks and patio. Must use a surface …"
type textarea "Pressure wash home, driveway, walkways/sidewalks and patio. Must use a surface …"
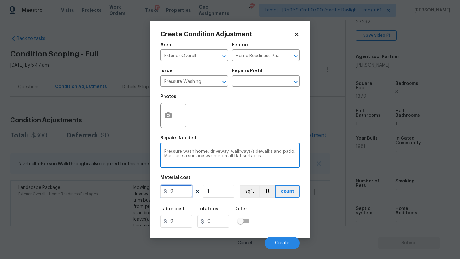
click at [180, 191] on input "0" at bounding box center [176, 191] width 32 height 13
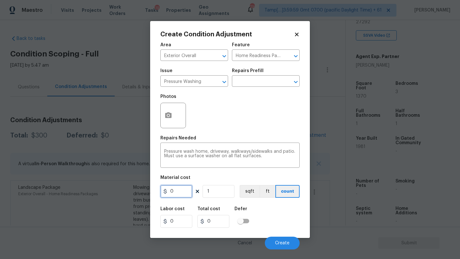
click at [180, 191] on input "0" at bounding box center [176, 191] width 32 height 13
type input "400"
click at [280, 242] on span "Create" at bounding box center [282, 243] width 14 height 5
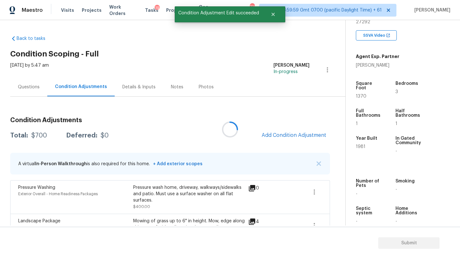
click at [294, 136] on div at bounding box center [230, 129] width 460 height 259
click at [294, 136] on span "Add Condition Adjustment" at bounding box center [294, 136] width 64 height 6
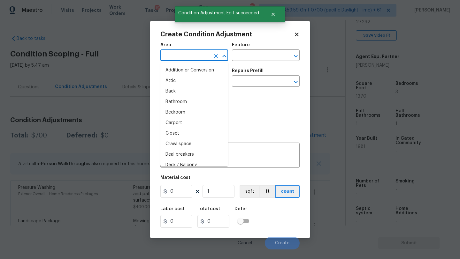
click at [201, 58] on input "text" at bounding box center [185, 56] width 50 height 10
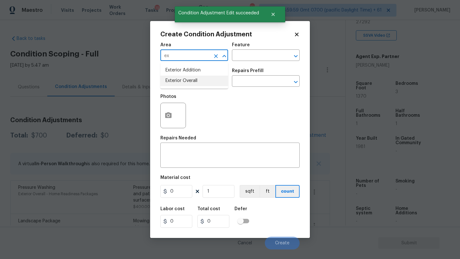
click at [208, 79] on li "Exterior Overall" at bounding box center [194, 81] width 68 height 11
type input "Exterior Overall"
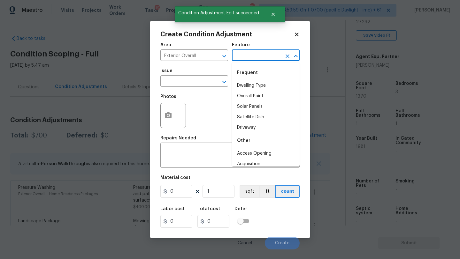
click at [252, 57] on input "text" at bounding box center [257, 56] width 50 height 10
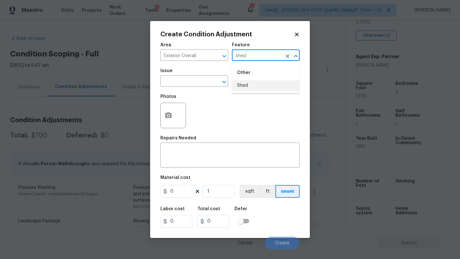
click at [253, 82] on li "Shed" at bounding box center [266, 85] width 68 height 11
type input "Shed"
click at [207, 163] on div "x ​" at bounding box center [229, 156] width 139 height 24
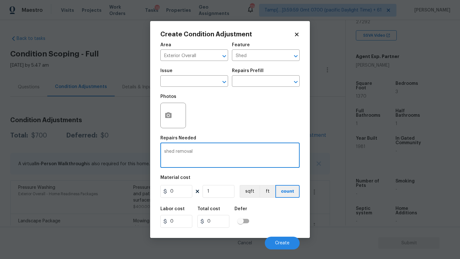
type textarea "shed removal"
click at [165, 122] on button "button" at bounding box center [168, 115] width 15 height 25
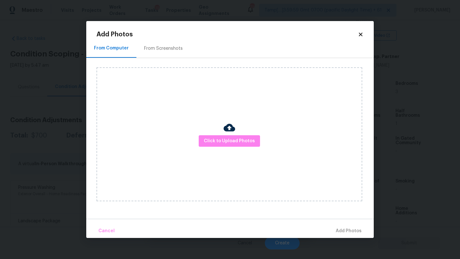
click at [158, 42] on div "From Screenshots" at bounding box center [163, 48] width 54 height 19
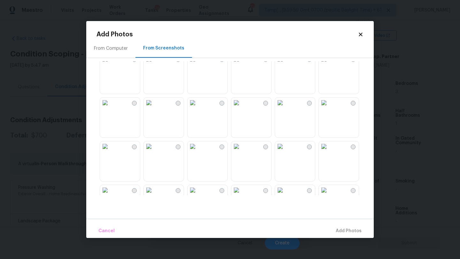
scroll to position [610, 0]
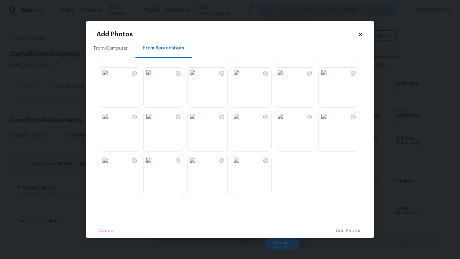
click at [154, 122] on img at bounding box center [149, 116] width 10 height 10
click at [356, 232] on span "Add 1 Photo(s)" at bounding box center [346, 231] width 32 height 8
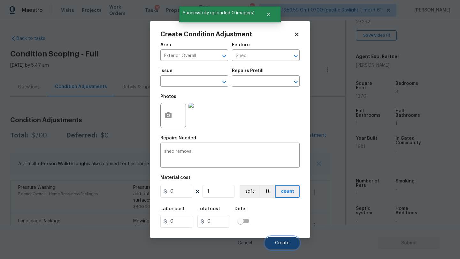
click at [287, 240] on button "Create" at bounding box center [282, 243] width 35 height 13
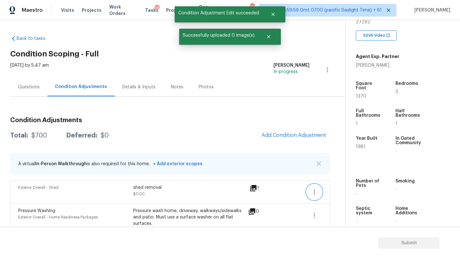
click at [317, 187] on button "button" at bounding box center [314, 192] width 15 height 15
click at [343, 187] on link "Edit" at bounding box center [350, 191] width 54 height 10
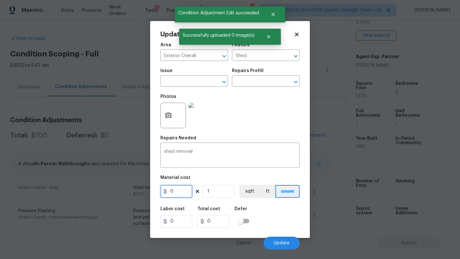
click at [177, 188] on input "0" at bounding box center [176, 191] width 32 height 13
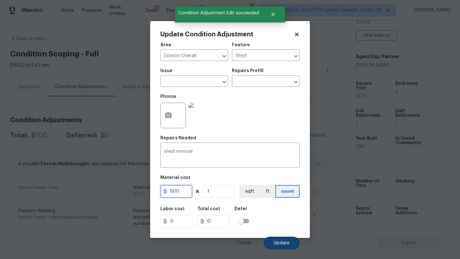
type input "500"
click at [280, 243] on span "Update" at bounding box center [282, 243] width 16 height 5
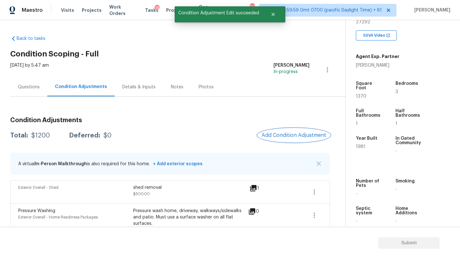
click at [300, 134] on span "Add Condition Adjustment" at bounding box center [294, 136] width 64 height 6
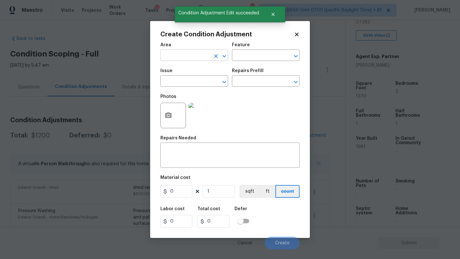
click at [188, 57] on input "text" at bounding box center [185, 56] width 50 height 10
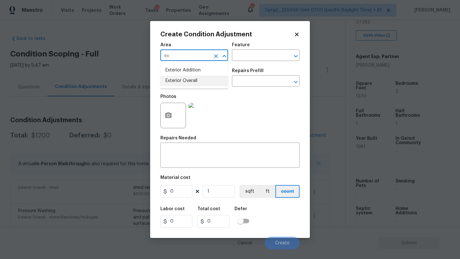
click at [194, 77] on li "Exterior Overall" at bounding box center [194, 81] width 68 height 11
type input "Exterior Overall"
click at [195, 150] on textarea at bounding box center [230, 155] width 132 height 13
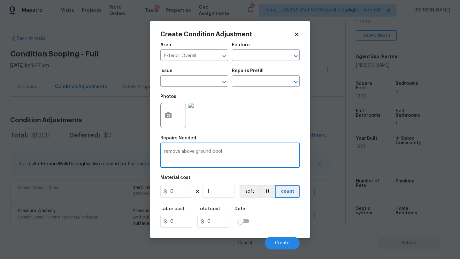
type textarea "remove above ground pool"
click at [169, 110] on button "button" at bounding box center [168, 115] width 15 height 25
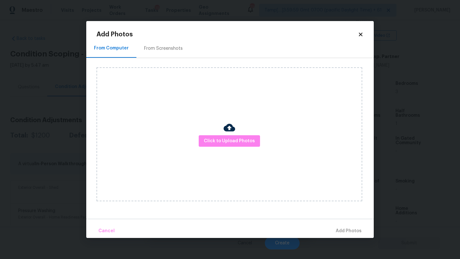
click at [161, 44] on div "From Screenshots" at bounding box center [163, 48] width 54 height 19
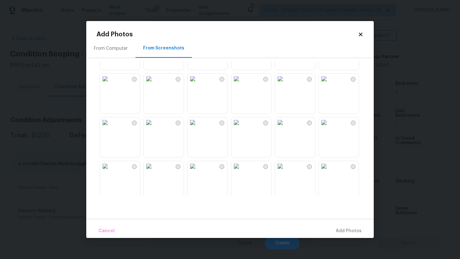
scroll to position [236, 0]
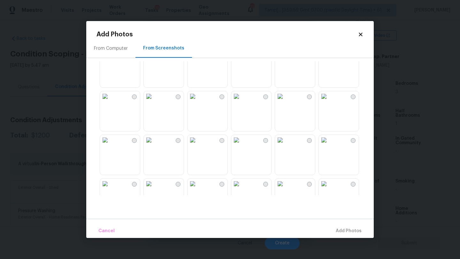
click at [154, 145] on img at bounding box center [149, 140] width 10 height 10
click at [340, 230] on span "Add 1 Photo(s)" at bounding box center [346, 231] width 32 height 8
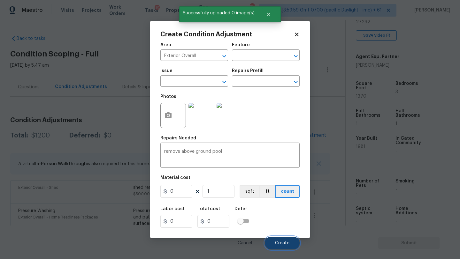
click at [285, 242] on span "Create" at bounding box center [282, 243] width 14 height 5
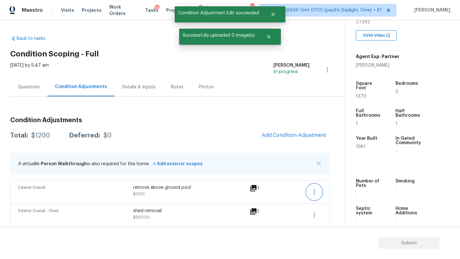
click at [315, 193] on icon "button" at bounding box center [314, 192] width 8 height 8
click at [331, 189] on div "Edit" at bounding box center [351, 191] width 50 height 6
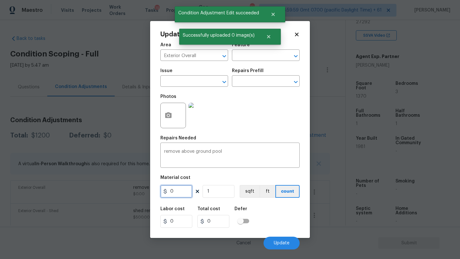
click at [179, 198] on input "0" at bounding box center [176, 191] width 32 height 13
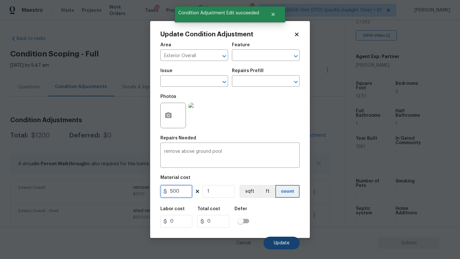
type input "500"
click at [277, 240] on button "Update" at bounding box center [281, 243] width 36 height 13
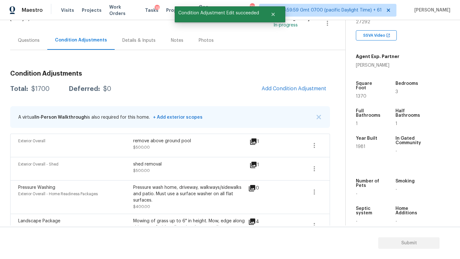
scroll to position [42, 0]
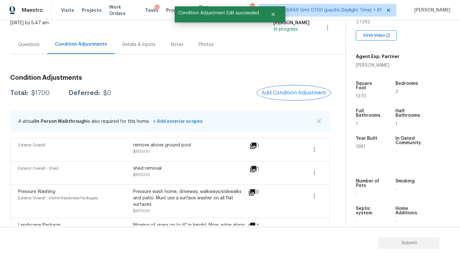
click at [284, 89] on button "Add Condition Adjustment" at bounding box center [294, 92] width 72 height 13
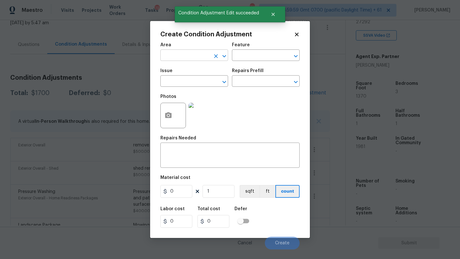
click at [194, 56] on input "text" at bounding box center [185, 56] width 50 height 10
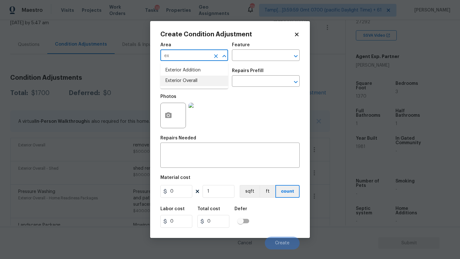
click at [198, 86] on li "Exterior Overall" at bounding box center [194, 81] width 68 height 11
type input "Exterior Overall"
click at [245, 57] on input "text" at bounding box center [257, 56] width 50 height 10
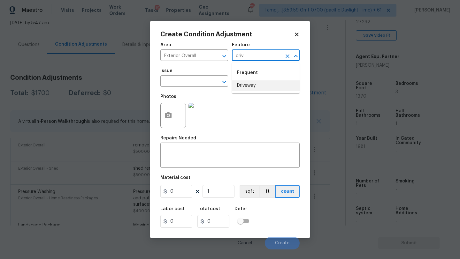
click at [249, 89] on li "Driveway" at bounding box center [266, 85] width 68 height 11
type input "Driveway"
click at [238, 163] on textarea at bounding box center [230, 155] width 132 height 13
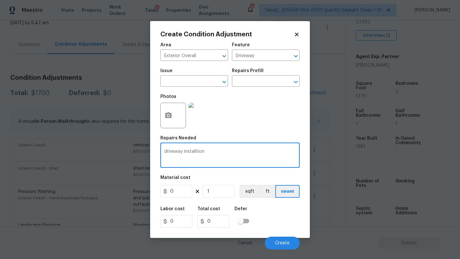
type textarea "driveway installtion"
click at [185, 191] on input "0" at bounding box center [176, 191] width 32 height 13
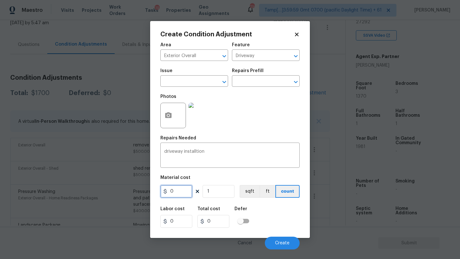
click at [185, 191] on input "0" at bounding box center [176, 191] width 32 height 13
type input "5000"
click at [279, 240] on button "Create" at bounding box center [282, 243] width 35 height 13
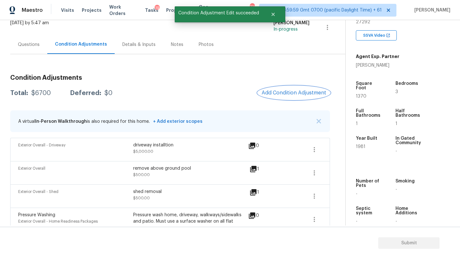
scroll to position [36, 0]
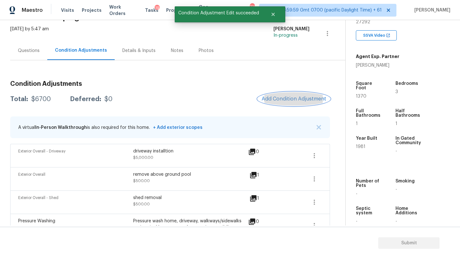
click at [283, 102] on span "Add Condition Adjustment" at bounding box center [294, 99] width 64 height 6
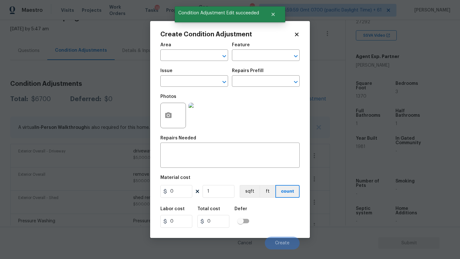
click at [299, 35] on icon at bounding box center [297, 35] width 6 height 6
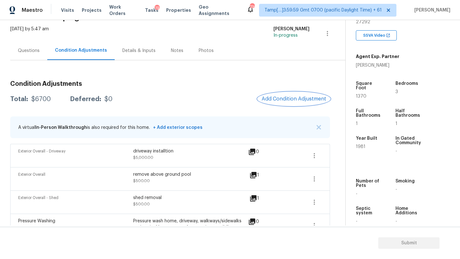
click at [303, 99] on span "Add Condition Adjustment" at bounding box center [294, 99] width 64 height 6
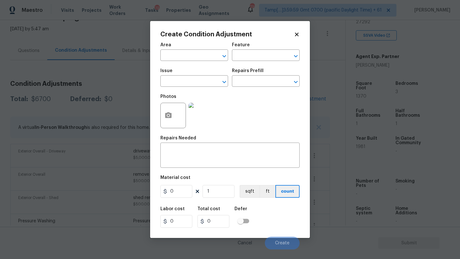
click at [187, 50] on div "Area" at bounding box center [194, 47] width 68 height 8
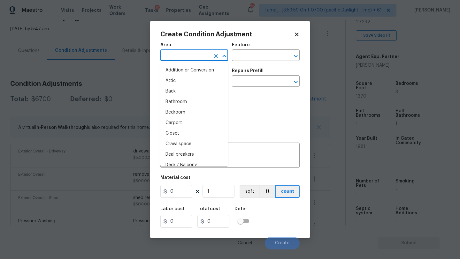
click at [187, 54] on input "text" at bounding box center [185, 56] width 50 height 10
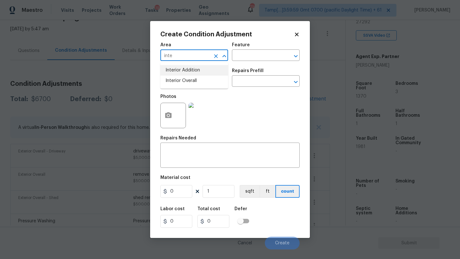
click at [189, 67] on li "Interior Addition" at bounding box center [194, 70] width 68 height 11
click at [246, 55] on input "text" at bounding box center [257, 56] width 50 height 10
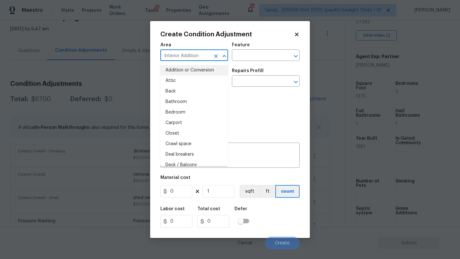
click at [199, 59] on input "Interior Addition" at bounding box center [185, 56] width 50 height 10
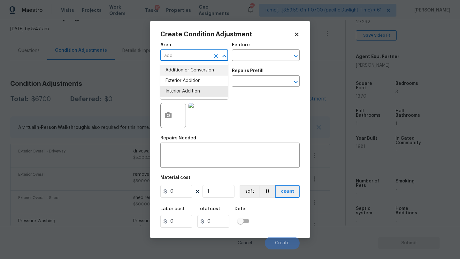
click at [201, 73] on li "Addition or Conversion" at bounding box center [194, 70] width 68 height 11
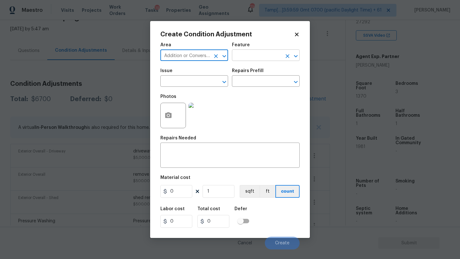
type input "Addition or Conversion"
click at [250, 54] on input "text" at bounding box center [257, 56] width 50 height 10
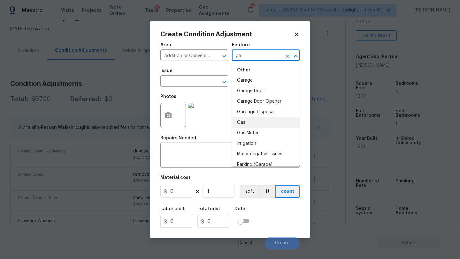
scroll to position [0, 0]
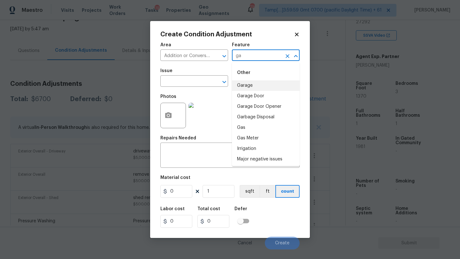
click at [253, 79] on div "Other" at bounding box center [266, 72] width 68 height 15
click at [253, 85] on li "Garage" at bounding box center [266, 85] width 68 height 11
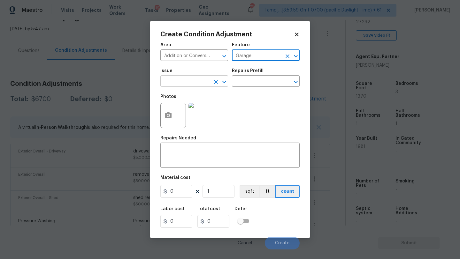
type input "Garage"
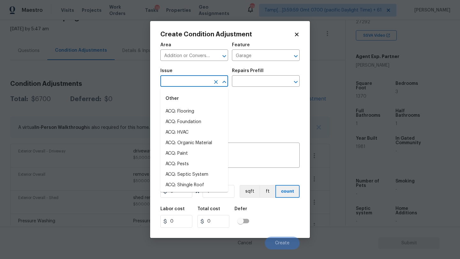
click at [186, 85] on input "text" at bounding box center [185, 82] width 50 height 10
click at [245, 159] on textarea at bounding box center [230, 155] width 132 height 13
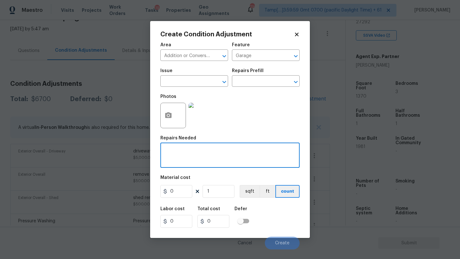
type textarea "c"
type textarea "garage conversion reversal"
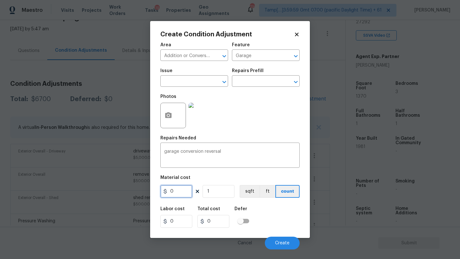
click at [178, 191] on input "0" at bounding box center [176, 191] width 32 height 13
type input "2500"
click at [270, 228] on div "Labor cost 0 Total cost 2500 Defer" at bounding box center [229, 217] width 139 height 29
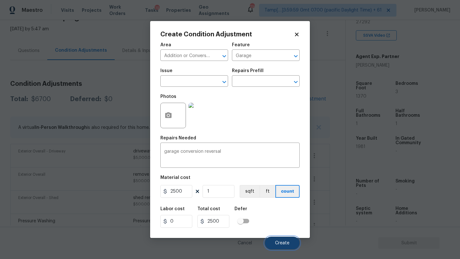
click at [278, 242] on span "Create" at bounding box center [282, 243] width 14 height 5
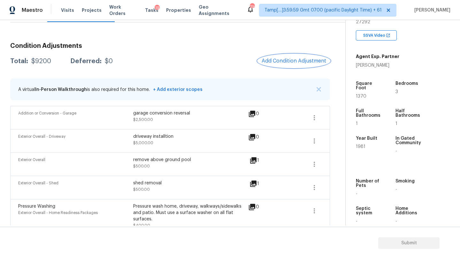
scroll to position [103, 0]
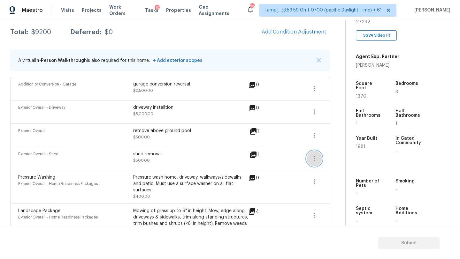
click at [317, 157] on icon "button" at bounding box center [314, 159] width 8 height 8
click at [341, 158] on div "Edit" at bounding box center [351, 157] width 50 height 6
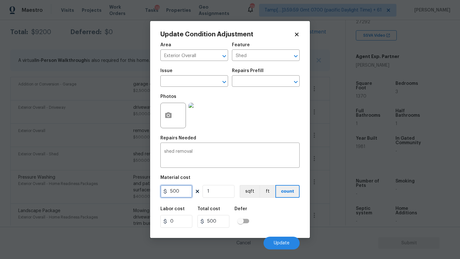
click at [171, 193] on input "500" at bounding box center [176, 191] width 32 height 13
drag, startPoint x: 171, startPoint y: 192, endPoint x: 189, endPoint y: 193, distance: 18.2
click at [189, 193] on input "500" at bounding box center [176, 191] width 32 height 13
type input "200"
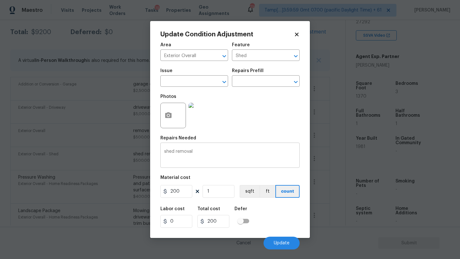
click at [205, 154] on textarea "shed removal" at bounding box center [230, 155] width 132 height 13
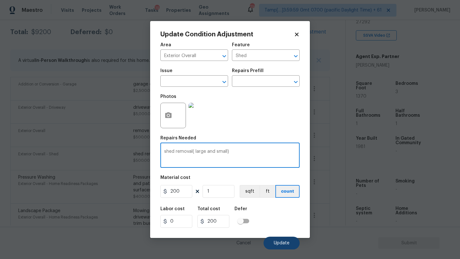
type textarea "shed removal( large and small)"
click at [277, 241] on button "Update" at bounding box center [281, 243] width 36 height 13
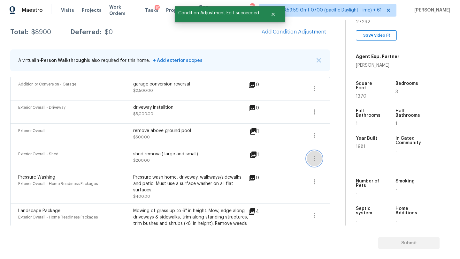
click at [317, 160] on icon "button" at bounding box center [314, 159] width 8 height 8
click at [334, 160] on div "Edit" at bounding box center [351, 157] width 50 height 6
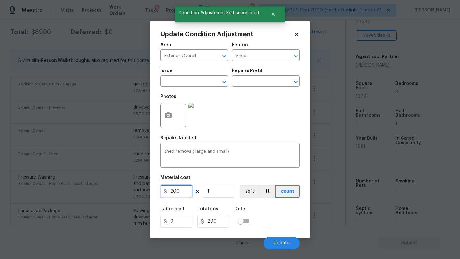
click at [187, 195] on input "200" at bounding box center [176, 191] width 32 height 13
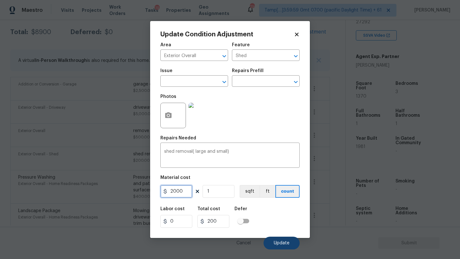
type input "2000"
click at [281, 238] on button "Update" at bounding box center [281, 243] width 36 height 13
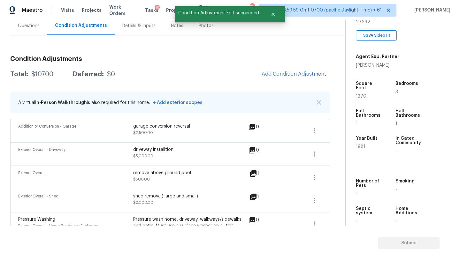
scroll to position [58, 0]
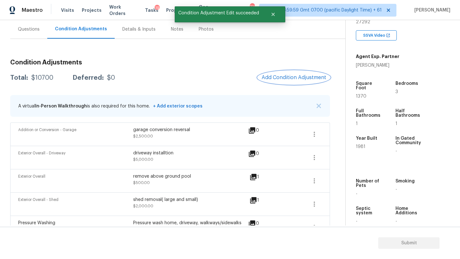
click at [275, 79] on span "Add Condition Adjustment" at bounding box center [294, 78] width 64 height 6
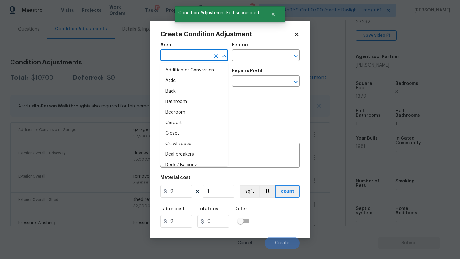
click at [182, 56] on input "text" at bounding box center [185, 56] width 50 height 10
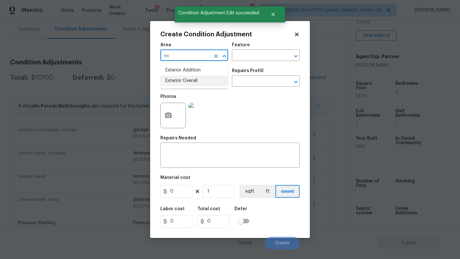
click at [191, 76] on li "Exterior Overall" at bounding box center [194, 81] width 68 height 11
type input "Exterior Overall"
click at [255, 49] on div "Feature" at bounding box center [266, 47] width 68 height 8
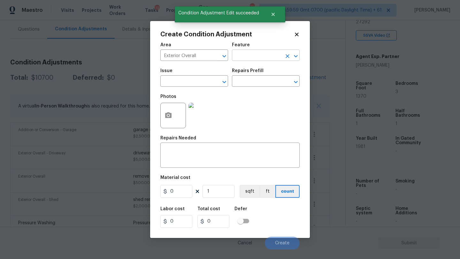
click at [254, 59] on input "text" at bounding box center [257, 56] width 50 height 10
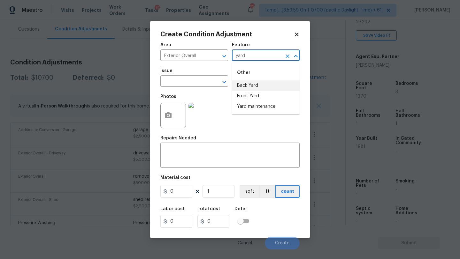
click at [249, 88] on li "Back Yard" at bounding box center [266, 85] width 68 height 11
type input "Back Yard"
click at [234, 153] on textarea at bounding box center [230, 155] width 132 height 13
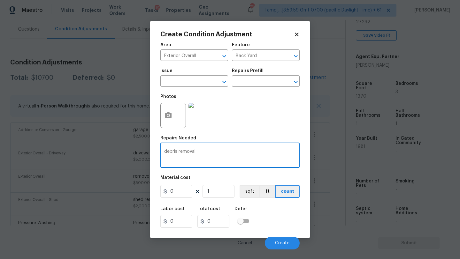
type textarea "debris removal"
click at [176, 195] on input "0" at bounding box center [176, 191] width 32 height 13
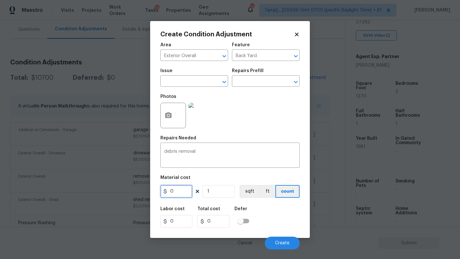
click at [176, 195] on input "0" at bounding box center [176, 191] width 32 height 13
type input "200"
click at [281, 242] on span "Create" at bounding box center [282, 243] width 14 height 5
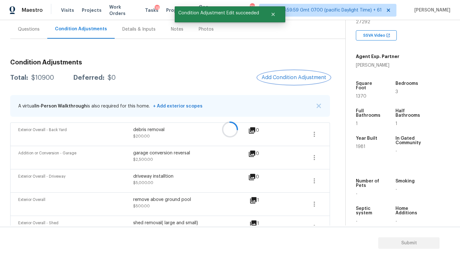
click at [295, 79] on span "Add Condition Adjustment" at bounding box center [294, 78] width 64 height 6
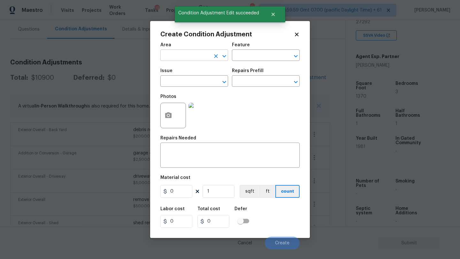
click at [176, 54] on input "text" at bounding box center [185, 56] width 50 height 10
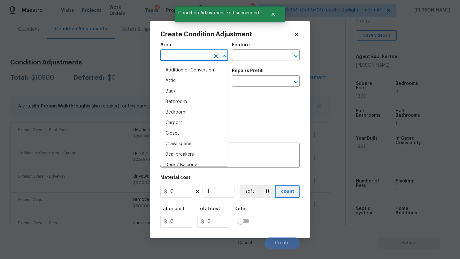
click at [176, 54] on input "text" at bounding box center [185, 56] width 50 height 10
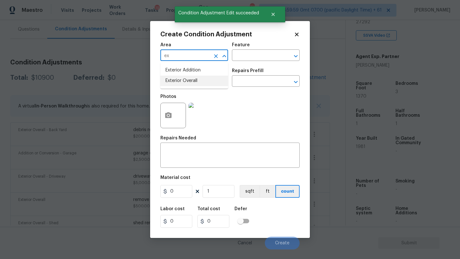
click at [183, 83] on li "Exterior Overall" at bounding box center [194, 81] width 68 height 11
type input "Exterior Overall"
click at [239, 54] on input "text" at bounding box center [257, 56] width 50 height 10
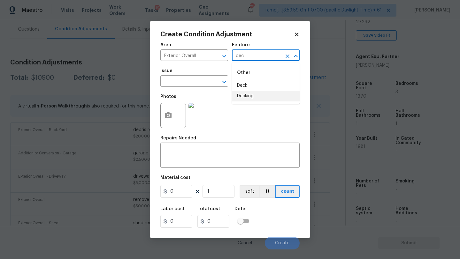
click at [250, 89] on li "Deck" at bounding box center [266, 85] width 68 height 11
type input "Deck"
click at [225, 161] on textarea at bounding box center [230, 155] width 132 height 13
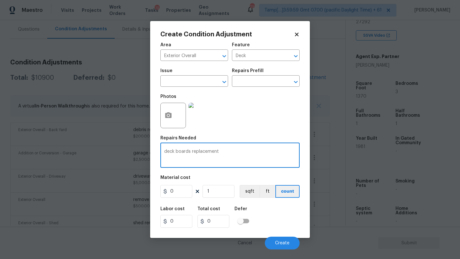
type textarea "deck boards replacement"
click at [186, 193] on input "0" at bounding box center [176, 191] width 32 height 13
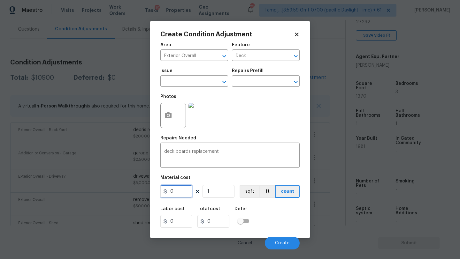
click at [186, 193] on input "0" at bounding box center [176, 191] width 32 height 13
type input "200"
click at [167, 116] on circle "button" at bounding box center [168, 116] width 2 height 2
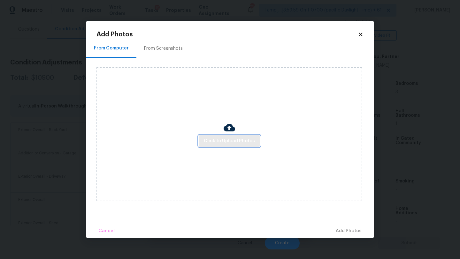
click at [217, 144] on span "Click to Upload Photos" at bounding box center [229, 141] width 51 height 8
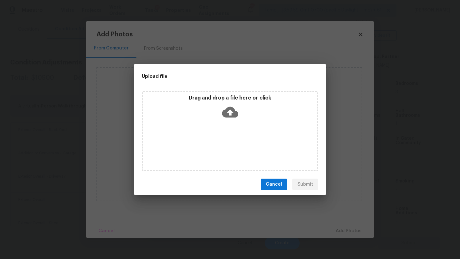
click at [232, 123] on div "Drag and drop a file here or click" at bounding box center [230, 131] width 176 height 80
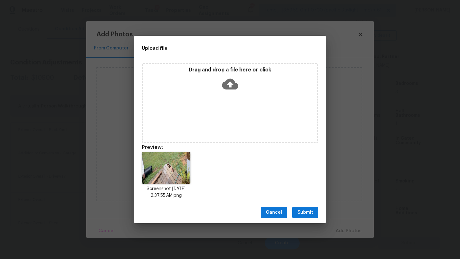
click at [315, 217] on button "Submit" at bounding box center [305, 213] width 26 height 12
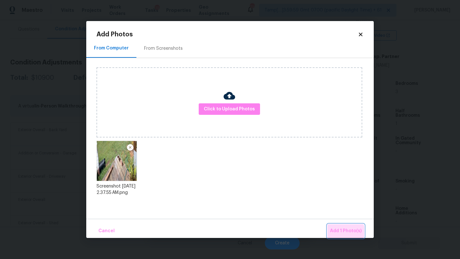
click at [346, 233] on span "Add 1 Photo(s)" at bounding box center [346, 231] width 32 height 8
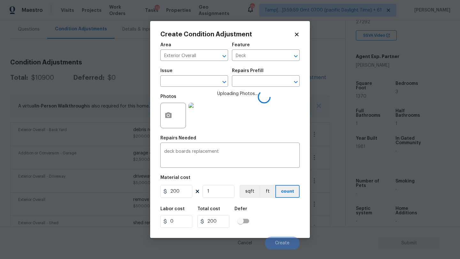
click at [263, 213] on div "Labor cost 0 Total cost 200 Defer" at bounding box center [229, 217] width 139 height 29
click at [234, 144] on div "deck boards replacement x ​" at bounding box center [229, 156] width 139 height 24
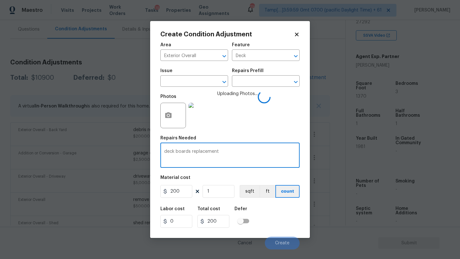
click at [234, 156] on textarea "deck boards replacement" at bounding box center [230, 155] width 132 height 13
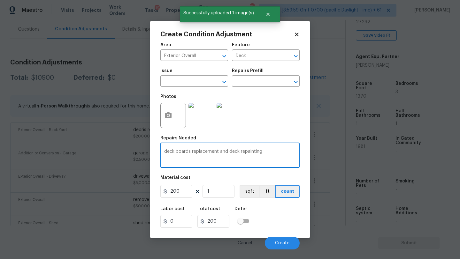
type textarea "deck boards replacement and deck repainting"
click at [177, 194] on input "200" at bounding box center [176, 191] width 32 height 13
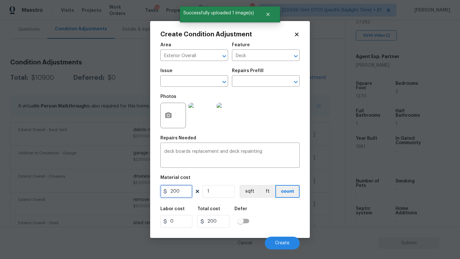
click at [177, 194] on input "200" at bounding box center [176, 191] width 32 height 13
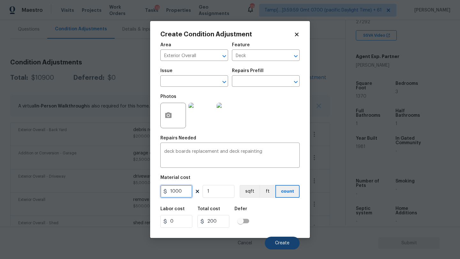
type input "1000"
click at [279, 247] on button "Create" at bounding box center [282, 243] width 35 height 13
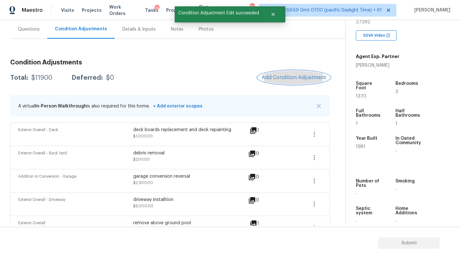
click at [286, 80] on span "Add Condition Adjustment" at bounding box center [294, 78] width 64 height 6
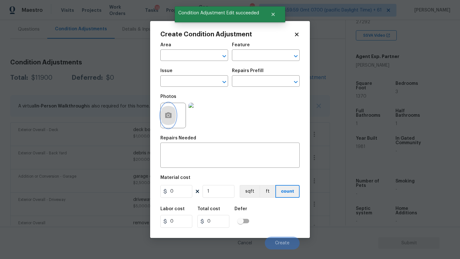
click at [171, 116] on icon "button" at bounding box center [168, 115] width 6 height 6
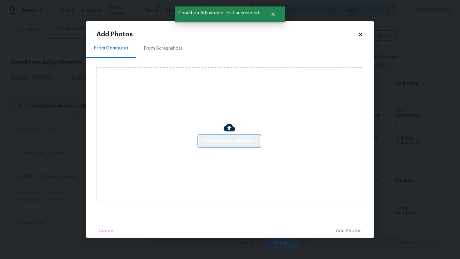
click at [218, 137] on button "Click to Upload Photos" at bounding box center [229, 141] width 61 height 12
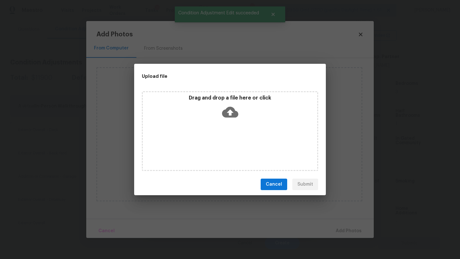
click at [230, 125] on div "Drag and drop a file here or click" at bounding box center [230, 131] width 176 height 80
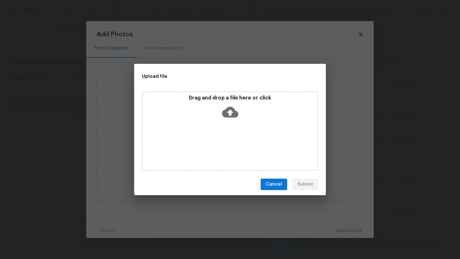
click at [283, 183] on button "Cancel" at bounding box center [274, 185] width 27 height 12
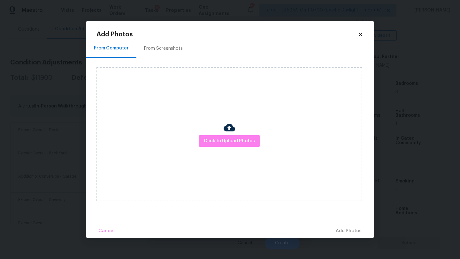
click at [362, 35] on icon at bounding box center [361, 35] width 6 height 6
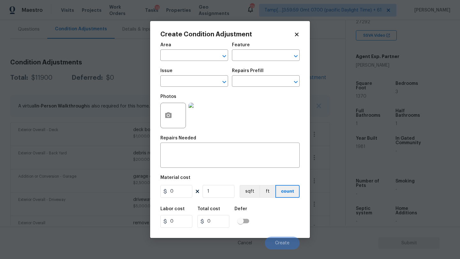
click at [297, 33] on icon at bounding box center [297, 35] width 6 height 6
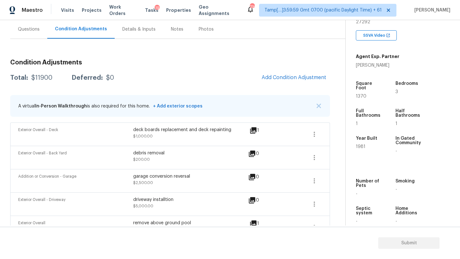
click at [33, 35] on div "Questions" at bounding box center [28, 29] width 37 height 19
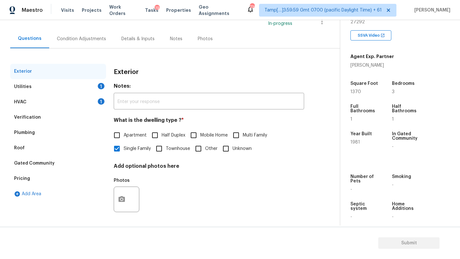
click at [21, 104] on div "HVAC" at bounding box center [20, 102] width 12 height 6
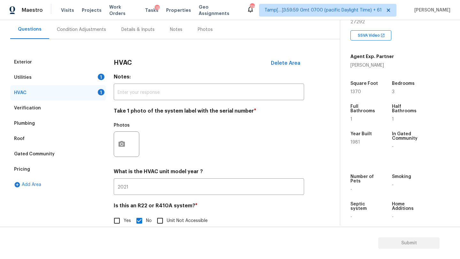
click at [129, 139] on div at bounding box center [127, 145] width 26 height 26
click at [125, 145] on button "button" at bounding box center [121, 144] width 15 height 25
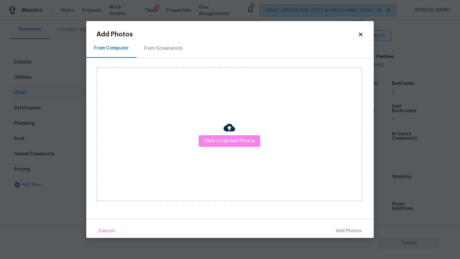
click at [142, 42] on div "From Screenshots" at bounding box center [163, 48] width 54 height 19
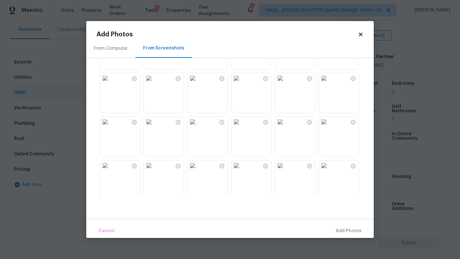
scroll to position [444, 0]
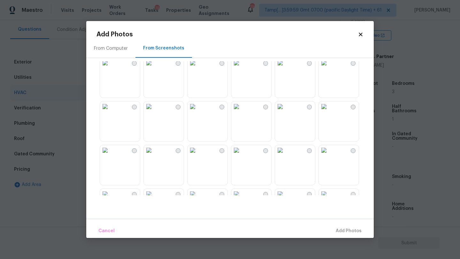
click at [154, 112] on img at bounding box center [149, 107] width 10 height 10
click at [351, 229] on span "Add 1 Photo(s)" at bounding box center [346, 231] width 32 height 8
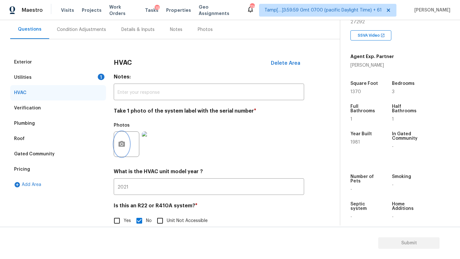
scroll to position [22, 0]
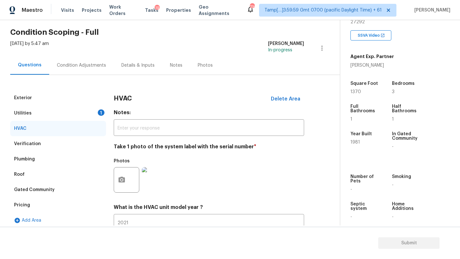
click at [88, 110] on div "Utilities 1" at bounding box center [58, 113] width 96 height 15
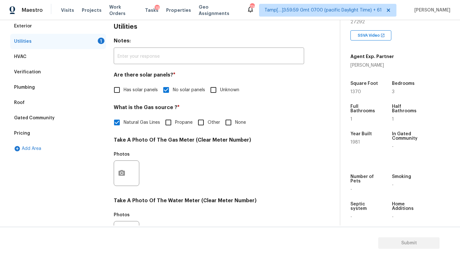
scroll to position [101, 0]
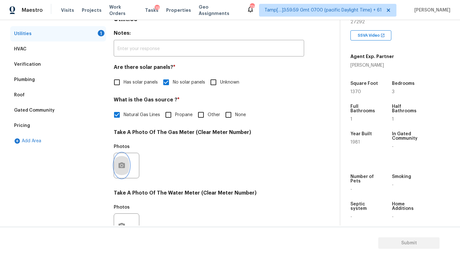
click at [125, 164] on button "button" at bounding box center [121, 165] width 15 height 25
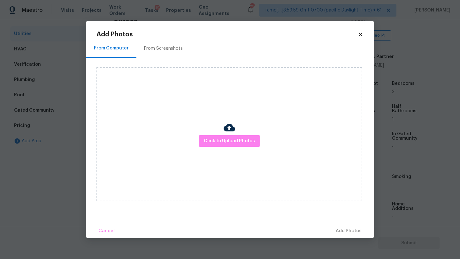
click at [154, 51] on div "From Screenshots" at bounding box center [163, 48] width 39 height 6
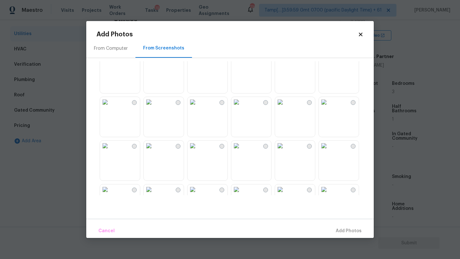
scroll to position [470, 0]
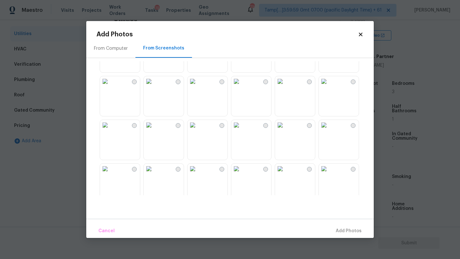
click at [329, 130] on img at bounding box center [324, 125] width 10 height 10
click at [347, 229] on span "Add 1 Photo(s)" at bounding box center [346, 231] width 32 height 8
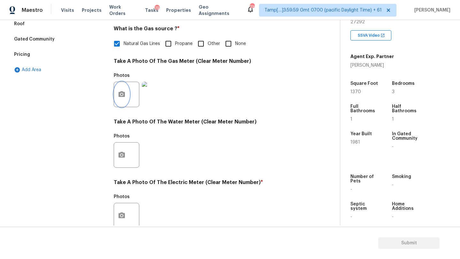
scroll to position [210, 0]
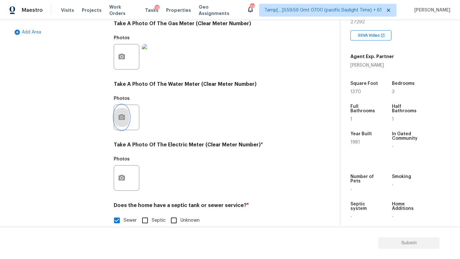
click at [120, 123] on button "button" at bounding box center [121, 117] width 15 height 25
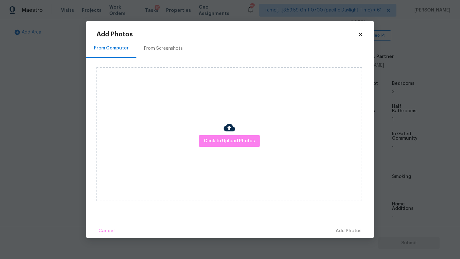
click at [153, 53] on div "From Screenshots" at bounding box center [163, 48] width 54 height 19
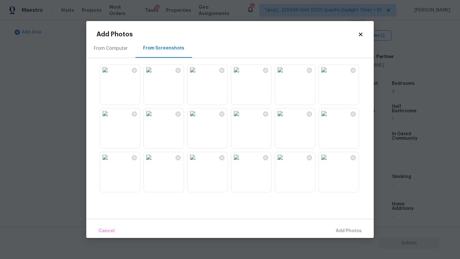
click at [361, 175] on div at bounding box center [234, 128] width 277 height 134
click at [329, 163] on img at bounding box center [324, 157] width 10 height 10
click at [350, 226] on button "Add 1 Photo(s)" at bounding box center [345, 231] width 37 height 14
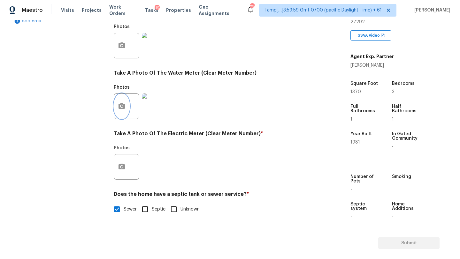
scroll to position [221, 0]
click at [118, 167] on icon "button" at bounding box center [122, 167] width 8 height 8
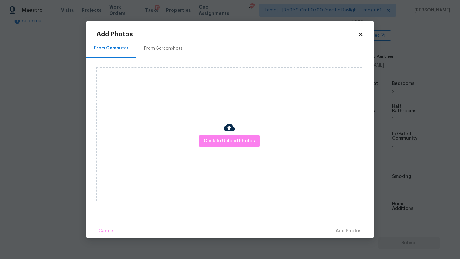
click at [167, 53] on div "From Screenshots" at bounding box center [163, 48] width 54 height 19
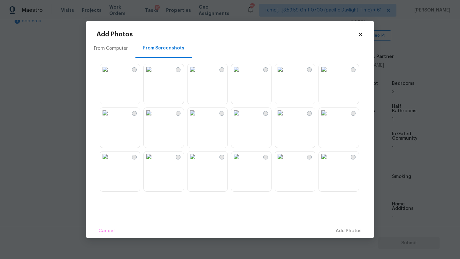
scroll to position [511, 0]
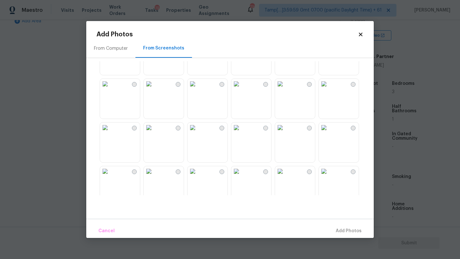
click at [329, 89] on img at bounding box center [324, 84] width 10 height 10
click at [337, 232] on span "Add 1 Photo(s)" at bounding box center [346, 231] width 32 height 8
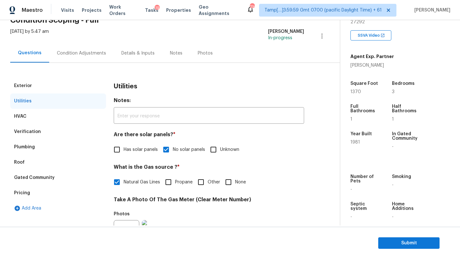
scroll to position [0, 0]
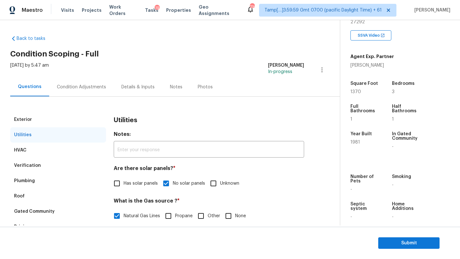
click at [87, 94] on div "Condition Adjustments" at bounding box center [81, 87] width 64 height 19
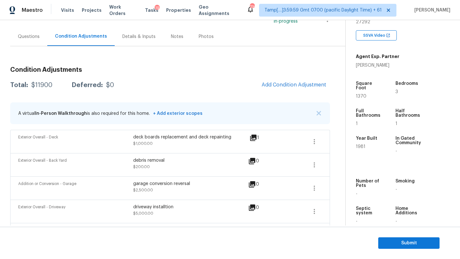
scroll to position [167, 0]
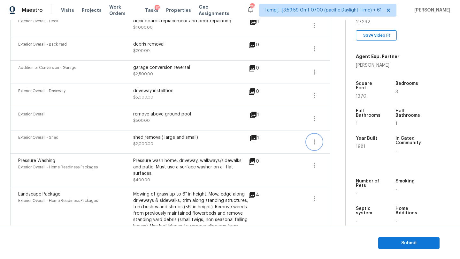
click at [313, 140] on icon "button" at bounding box center [314, 142] width 8 height 8
click at [335, 140] on div "Edit" at bounding box center [351, 141] width 50 height 6
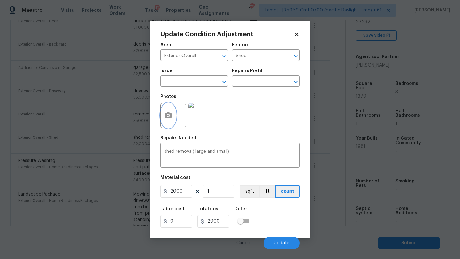
click at [166, 116] on icon "button" at bounding box center [168, 115] width 6 height 6
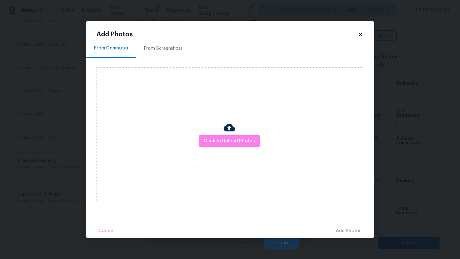
click at [156, 50] on div "From Screenshots" at bounding box center [163, 48] width 39 height 6
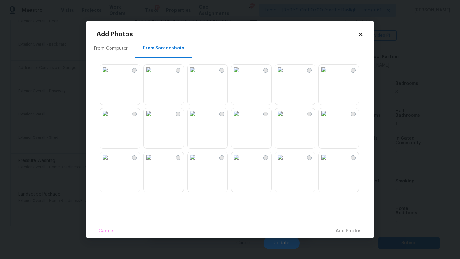
click at [104, 41] on div "From Computer" at bounding box center [110, 48] width 49 height 19
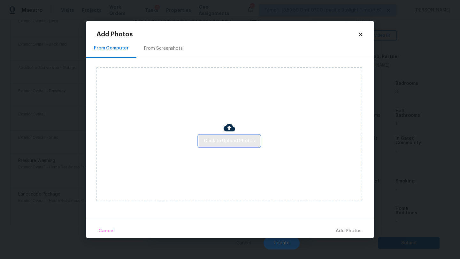
click at [212, 138] on span "Click to Upload Photos" at bounding box center [229, 141] width 51 height 8
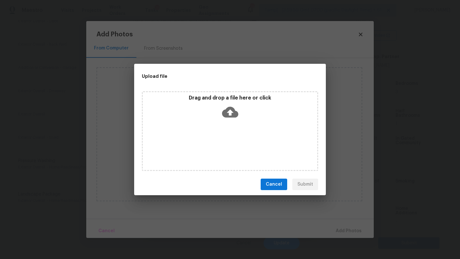
click at [231, 114] on icon at bounding box center [230, 112] width 16 height 16
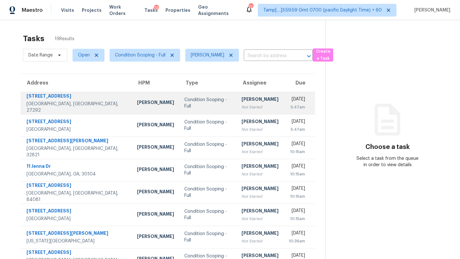
click at [238, 95] on td "[PERSON_NAME] Not Started" at bounding box center [259, 103] width 47 height 22
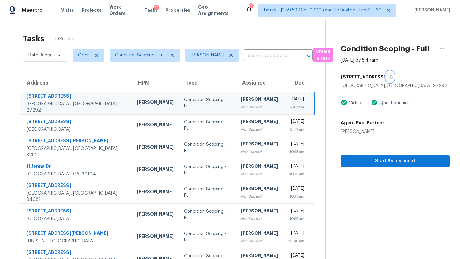
click at [389, 77] on icon "button" at bounding box center [391, 77] width 4 height 4
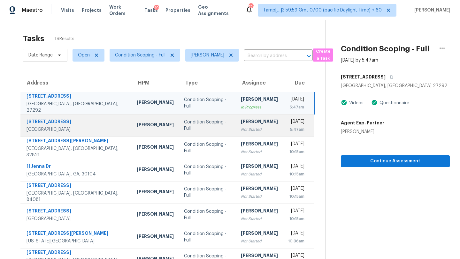
click at [208, 122] on td "Condition Scoping - Full" at bounding box center [207, 125] width 57 height 22
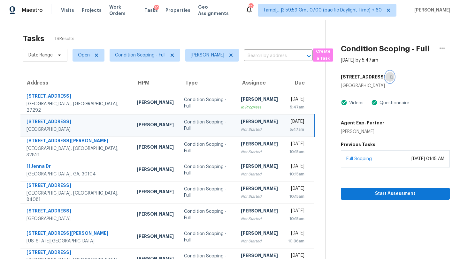
click at [390, 74] on button "button" at bounding box center [389, 76] width 9 height 11
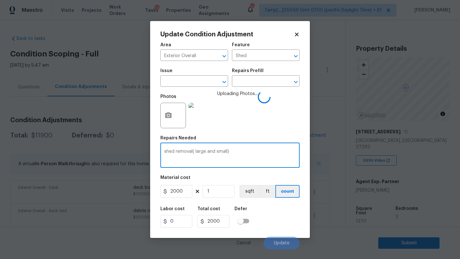
scroll to position [125, 0]
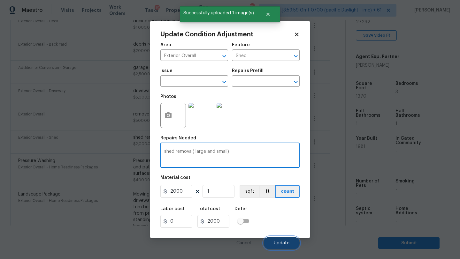
click at [279, 239] on button "Update" at bounding box center [281, 243] width 36 height 13
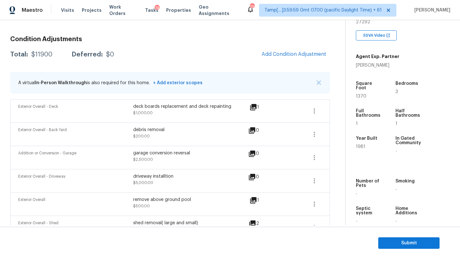
scroll to position [41, 0]
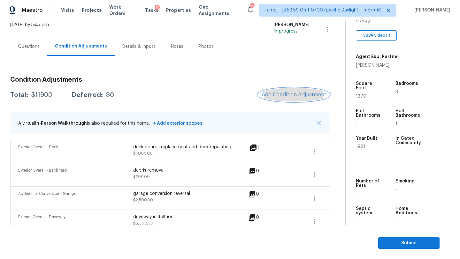
click at [291, 98] on button "Add Condition Adjustment" at bounding box center [294, 94] width 72 height 13
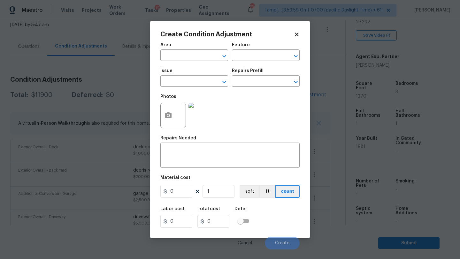
click at [176, 120] on div at bounding box center [173, 116] width 26 height 26
click at [153, 98] on div "Create Condition Adjustment Area ​ Feature ​ Issue ​ Repairs Prefill ​ Photos R…" at bounding box center [230, 129] width 160 height 217
click at [167, 115] on circle "button" at bounding box center [168, 116] width 2 height 2
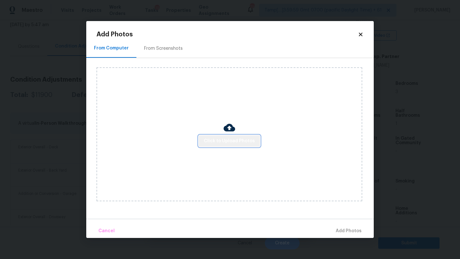
click at [239, 143] on span "Click to Upload Photos" at bounding box center [229, 141] width 51 height 8
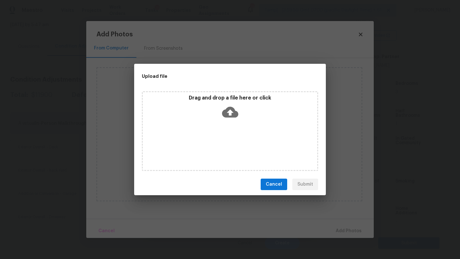
click at [239, 95] on p "Drag and drop a file here or click" at bounding box center [230, 98] width 174 height 7
click at [277, 190] on div "Cancel Submit" at bounding box center [230, 185] width 192 height 22
click at [277, 183] on span "Cancel" at bounding box center [274, 185] width 16 height 8
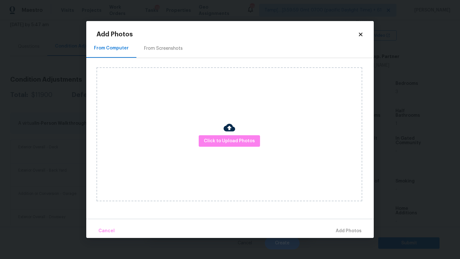
click at [360, 38] on div "Add Photos From Computer From Screenshots Click to Upload Photos Cancel Add Pho…" at bounding box center [229, 134] width 267 height 207
click at [360, 35] on icon at bounding box center [361, 35] width 6 height 6
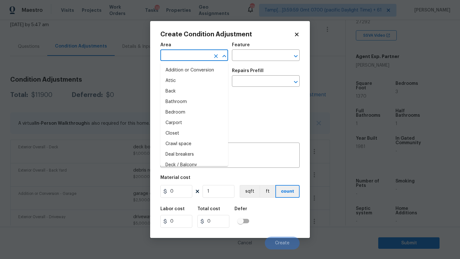
click at [187, 57] on input "text" at bounding box center [185, 56] width 50 height 10
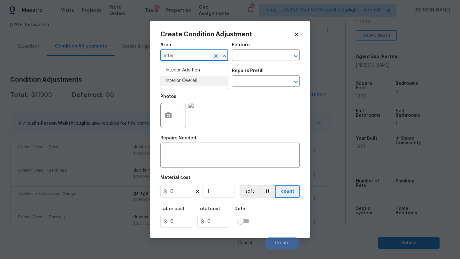
click at [198, 83] on li "Interior Overall" at bounding box center [194, 81] width 68 height 11
type input "Interior Overall"
click at [250, 51] on input "text" at bounding box center [257, 56] width 50 height 10
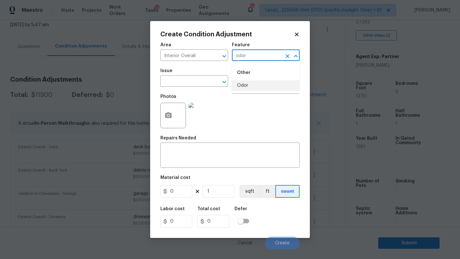
click at [246, 91] on ul "Other Odor" at bounding box center [266, 78] width 68 height 31
click at [244, 87] on li "Odor" at bounding box center [266, 85] width 68 height 11
type input "Odor"
click at [193, 87] on span "Issue ​" at bounding box center [194, 78] width 68 height 26
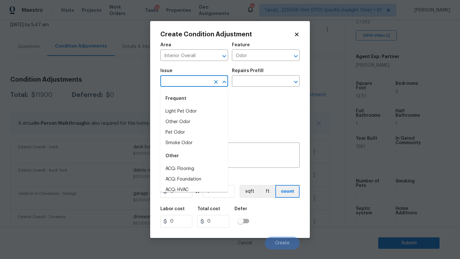
click at [193, 86] on input "text" at bounding box center [185, 82] width 50 height 10
click at [193, 108] on li "Light Pet Odor" at bounding box center [194, 111] width 68 height 11
type input "Light Pet Odor"
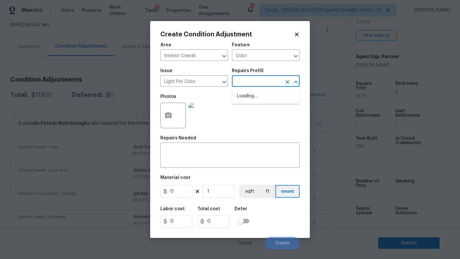
click at [255, 83] on input "text" at bounding box center [257, 82] width 50 height 10
click at [255, 103] on li "Acquisition Scope: 1-2 pets present $575.00" at bounding box center [266, 99] width 68 height 17
type textarea "Acquisition Scope: 1-2 pets present"
type input "575"
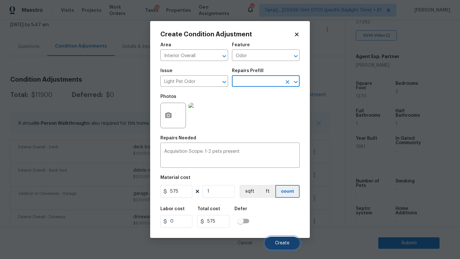
click at [276, 246] on button "Create" at bounding box center [282, 243] width 35 height 13
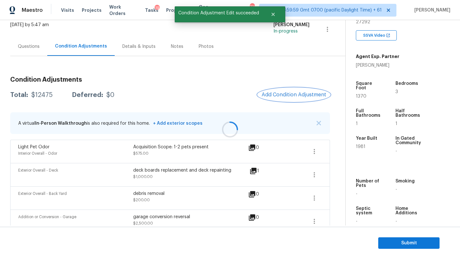
click at [292, 98] on span "Add Condition Adjustment" at bounding box center [294, 95] width 64 height 6
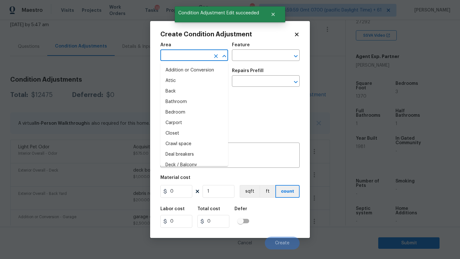
click at [190, 53] on input "text" at bounding box center [185, 56] width 50 height 10
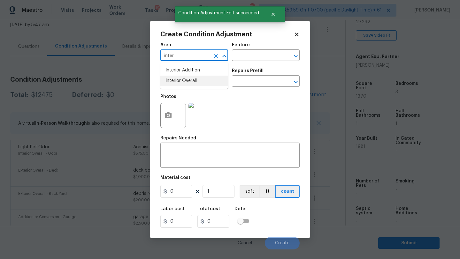
click at [191, 83] on li "Interior Overall" at bounding box center [194, 81] width 68 height 11
type input "Interior Overall"
click at [250, 54] on input "text" at bounding box center [257, 56] width 50 height 10
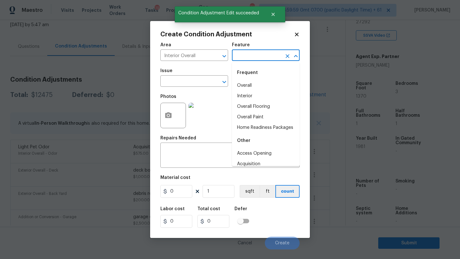
type input "a"
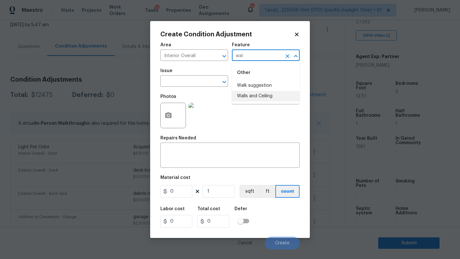
drag, startPoint x: 245, startPoint y: 99, endPoint x: 222, endPoint y: 127, distance: 36.8
click at [245, 99] on li "Walls and Ceiling" at bounding box center [266, 96] width 68 height 11
type input "Walls and Ceiling"
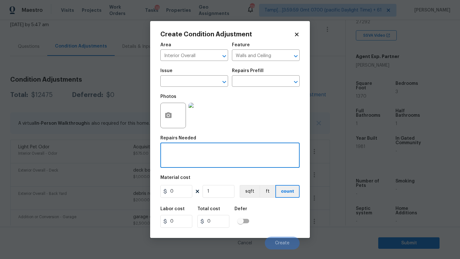
click at [197, 160] on textarea at bounding box center [230, 155] width 132 height 13
type textarea "drywall repairs"
click at [179, 195] on input "0" at bounding box center [176, 191] width 32 height 13
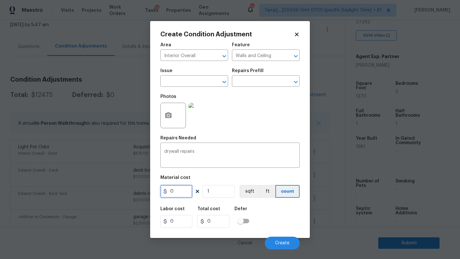
click at [179, 195] on input "0" at bounding box center [176, 191] width 32 height 13
type input "1500"
click at [167, 115] on circle "button" at bounding box center [168, 116] width 2 height 2
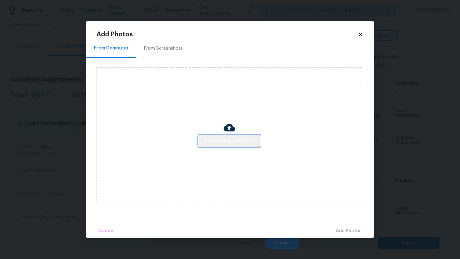
click at [206, 136] on button "Click to Upload Photos" at bounding box center [229, 141] width 61 height 12
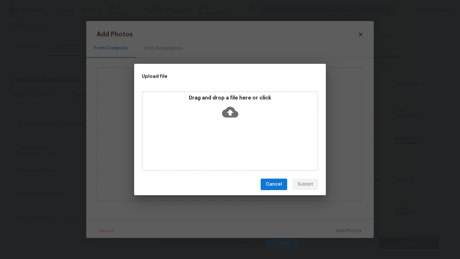
click at [232, 113] on icon at bounding box center [230, 112] width 16 height 11
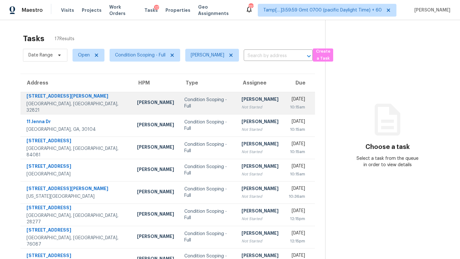
click at [244, 102] on td "[PERSON_NAME] Not Started" at bounding box center [259, 103] width 47 height 22
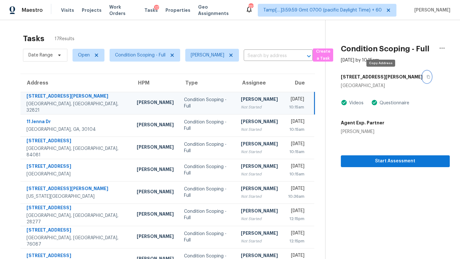
click at [427, 78] on icon "button" at bounding box center [428, 77] width 3 height 4
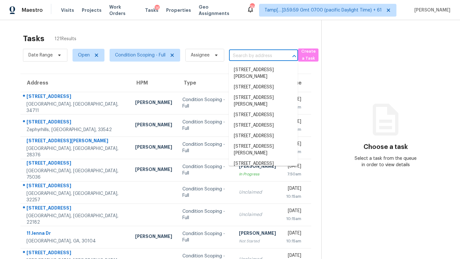
click at [240, 59] on input "text" at bounding box center [254, 56] width 51 height 10
paste input "11 Jenna Dr, Aragon, GA 30104"
type input "11 Jenna Dr, Aragon, GA 30104"
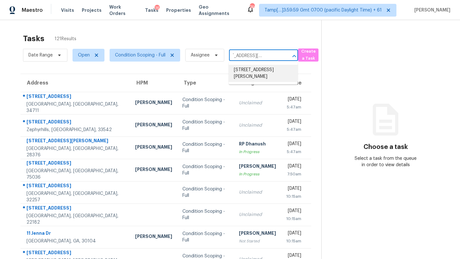
click at [252, 71] on li "11 Jenna Dr, Aragon, GA 30104" at bounding box center [263, 73] width 69 height 17
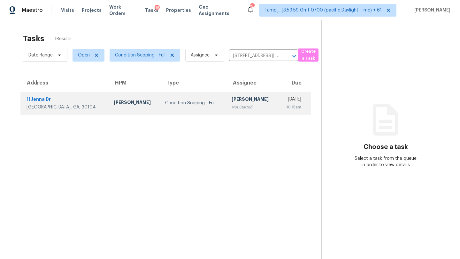
click at [278, 95] on td "Wed, Sep 10th 2025 10:15am" at bounding box center [294, 103] width 33 height 22
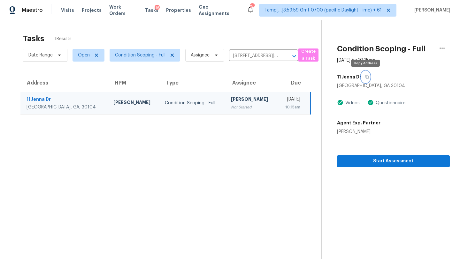
click at [367, 80] on button "button" at bounding box center [365, 76] width 9 height 11
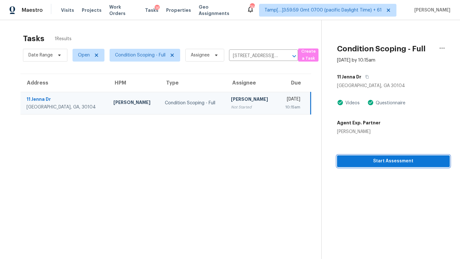
click at [362, 162] on span "Start Assessment" at bounding box center [393, 161] width 102 height 8
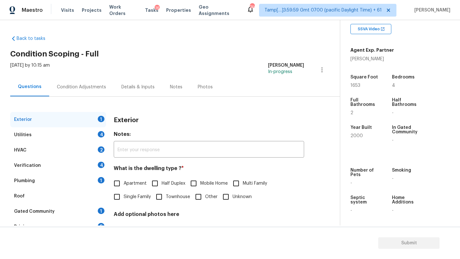
scroll to position [48, 0]
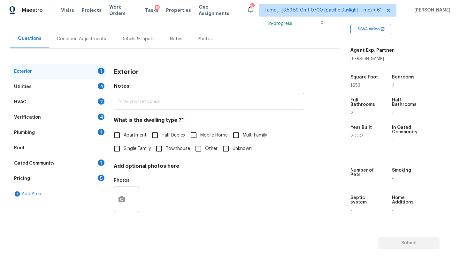
click at [118, 145] on input "Single Family" at bounding box center [116, 148] width 13 height 13
checkbox input "true"
click at [100, 157] on div "Gated Community 1" at bounding box center [58, 163] width 96 height 15
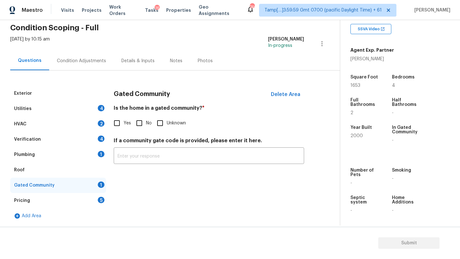
click at [135, 121] on input "No" at bounding box center [139, 123] width 13 height 13
checkbox input "true"
drag, startPoint x: 97, startPoint y: 201, endPoint x: 102, endPoint y: 188, distance: 14.0
click at [97, 201] on div "Pricing 5" at bounding box center [58, 200] width 96 height 15
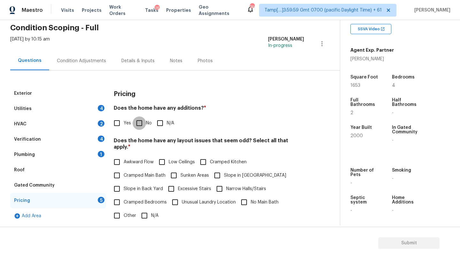
click at [139, 126] on input "No" at bounding box center [139, 123] width 13 height 13
checkbox input "true"
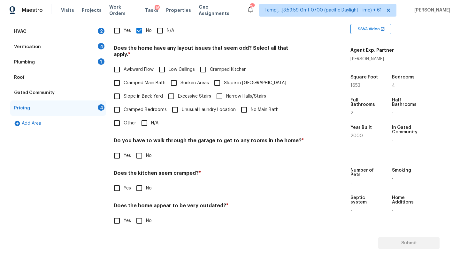
scroll to position [124, 0]
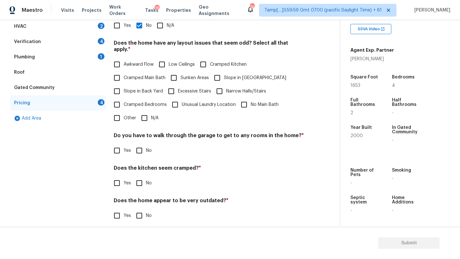
click at [147, 111] on input "N/A" at bounding box center [144, 117] width 13 height 13
checkbox input "true"
click at [143, 148] on input "No" at bounding box center [139, 150] width 13 height 13
checkbox input "true"
click at [140, 177] on input "No" at bounding box center [139, 183] width 13 height 13
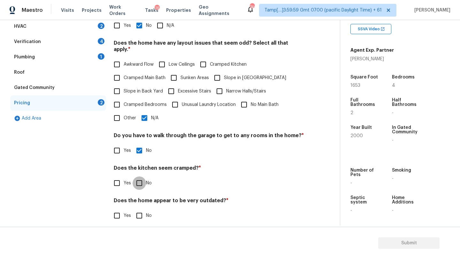
checkbox input "true"
click at [140, 209] on input "No" at bounding box center [139, 215] width 13 height 13
checkbox input "true"
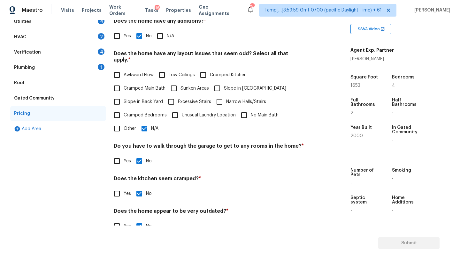
scroll to position [105, 0]
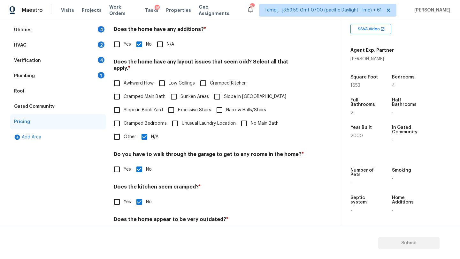
click at [55, 81] on div "Plumbing 1" at bounding box center [58, 75] width 96 height 15
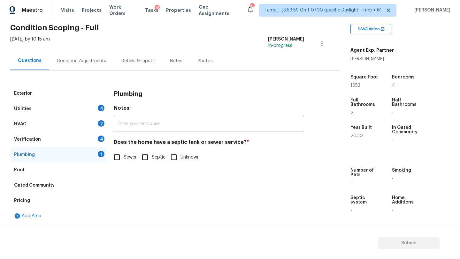
click at [127, 154] on span "Sewer" at bounding box center [130, 157] width 13 height 7
click at [124, 154] on input "Sewer" at bounding box center [116, 157] width 13 height 13
checkbox input "true"
click at [74, 140] on div "Verification 4" at bounding box center [58, 139] width 96 height 15
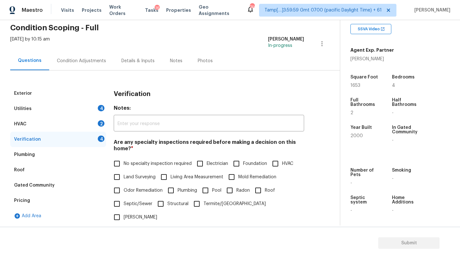
click at [121, 167] on input "No specialty inspection required" at bounding box center [116, 163] width 13 height 13
checkbox input "true"
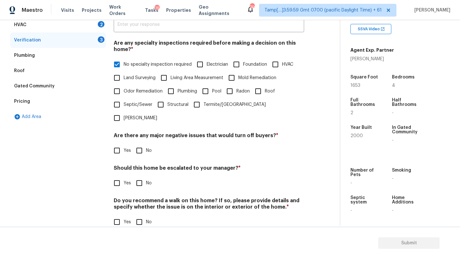
scroll to position [125, 0]
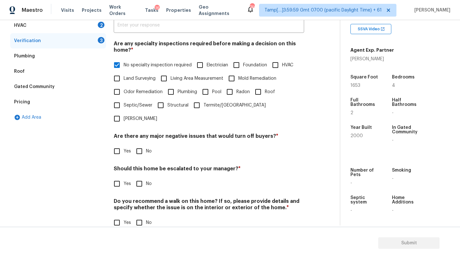
click at [138, 147] on div "Verification Notes: ​ Are any specialty inspections required before making a de…" at bounding box center [209, 112] width 190 height 250
click at [139, 145] on input "No" at bounding box center [139, 151] width 13 height 13
checkbox input "true"
click at [139, 177] on div "Verification Notes: ​ Are any specialty inspections required before making a de…" at bounding box center [209, 112] width 190 height 250
click at [140, 216] on input "No" at bounding box center [139, 222] width 13 height 13
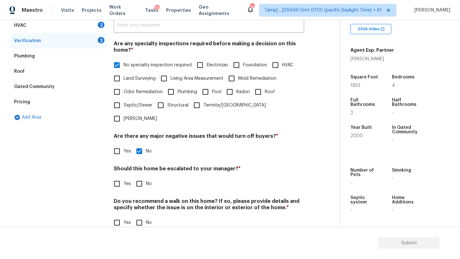
checkbox input "true"
click at [140, 177] on input "No" at bounding box center [139, 183] width 13 height 13
checkbox input "true"
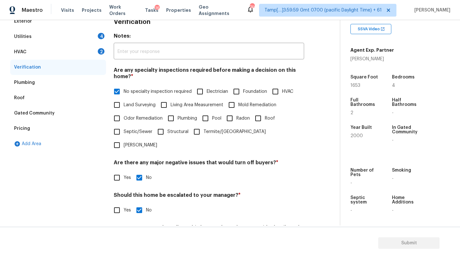
scroll to position [45, 0]
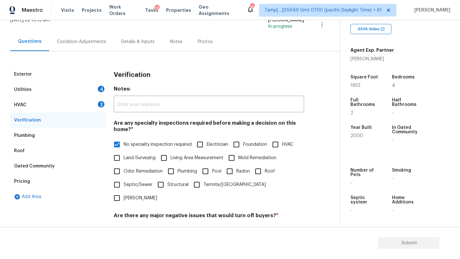
click at [53, 106] on div "HVAC 2" at bounding box center [58, 104] width 96 height 15
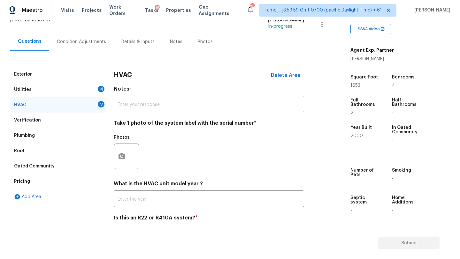
click at [43, 141] on div "Plumbing" at bounding box center [58, 135] width 96 height 15
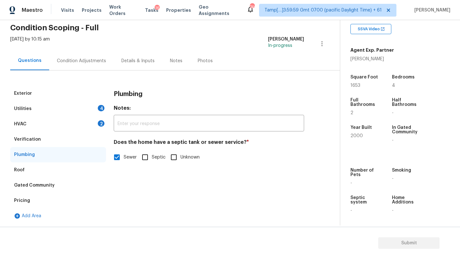
click at [56, 168] on div "Roof" at bounding box center [58, 170] width 96 height 15
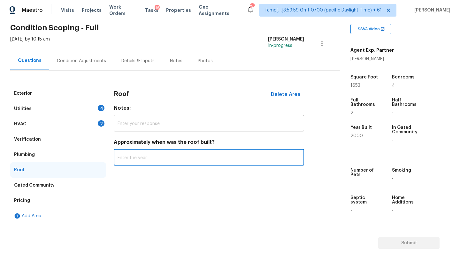
click at [136, 160] on input "text" at bounding box center [209, 158] width 190 height 15
type input "2015"
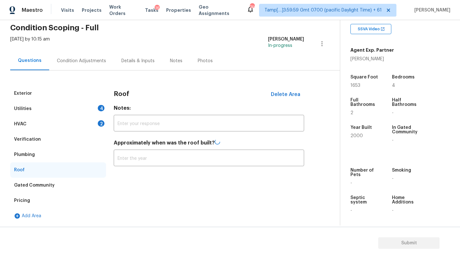
click at [73, 129] on div "HVAC 2" at bounding box center [58, 124] width 96 height 15
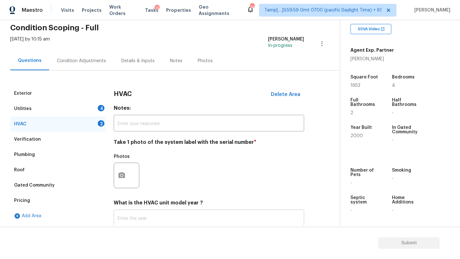
click at [150, 223] on input "text" at bounding box center [209, 218] width 190 height 15
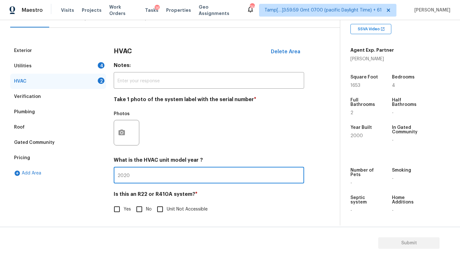
type input "2020"
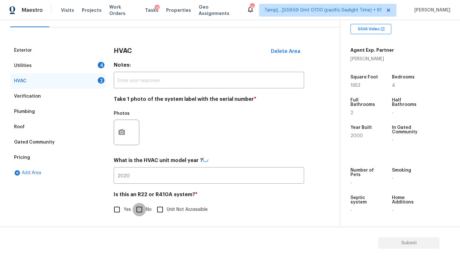
click at [140, 215] on input "No" at bounding box center [139, 209] width 13 height 13
checkbox input "true"
click at [62, 69] on div "Utilities 4" at bounding box center [58, 65] width 96 height 15
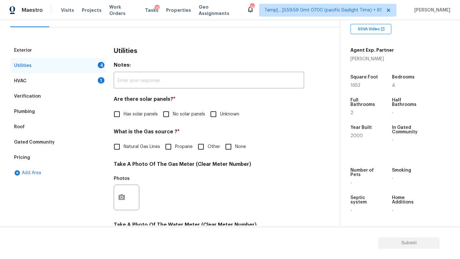
click at [166, 111] on input "No solar panels" at bounding box center [165, 114] width 13 height 13
checkbox input "true"
click at [124, 151] on label "Natural Gas Lines" at bounding box center [135, 146] width 50 height 13
click at [124, 151] on input "Natural Gas Lines" at bounding box center [116, 146] width 13 height 13
checkbox input "true"
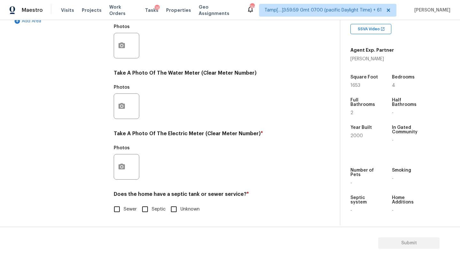
click at [127, 207] on span "Sewer" at bounding box center [130, 209] width 13 height 7
click at [124, 207] on input "Sewer" at bounding box center [116, 209] width 13 height 13
checkbox input "true"
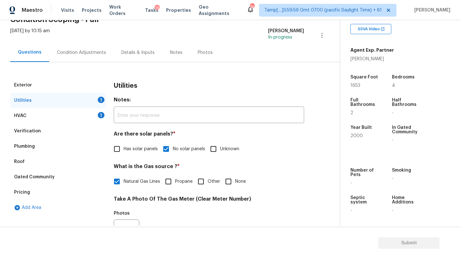
scroll to position [19, 0]
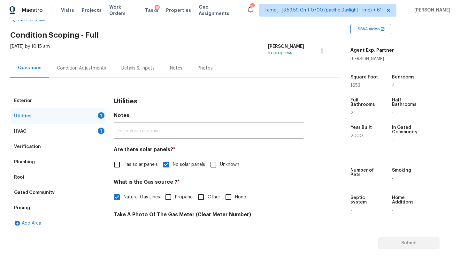
click at [80, 133] on div "HVAC 1" at bounding box center [58, 131] width 96 height 15
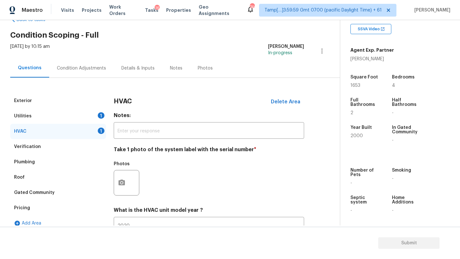
scroll to position [69, 0]
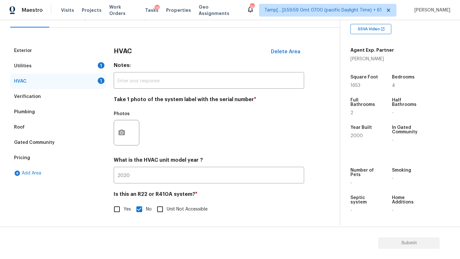
click at [36, 124] on div "Roof" at bounding box center [58, 127] width 96 height 15
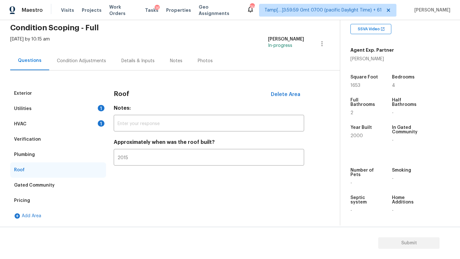
click at [38, 113] on div "Utilities 1" at bounding box center [58, 108] width 96 height 15
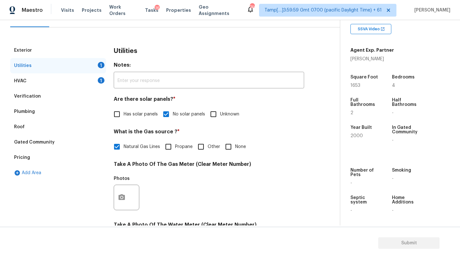
scroll to position [221, 0]
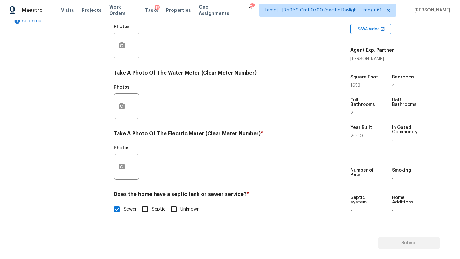
click at [155, 209] on span "Septic" at bounding box center [159, 209] width 14 height 7
click at [152, 209] on input "Septic" at bounding box center [144, 209] width 13 height 13
checkbox input "true"
checkbox input "false"
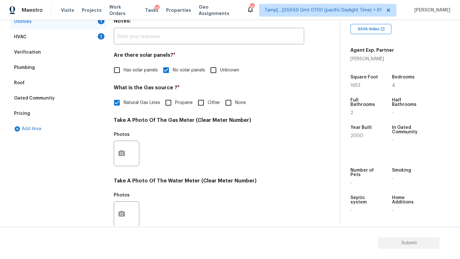
scroll to position [94, 0]
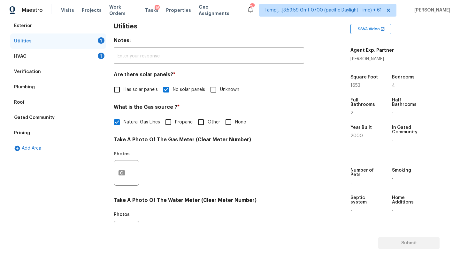
click at [27, 85] on div "Plumbing" at bounding box center [24, 87] width 21 height 6
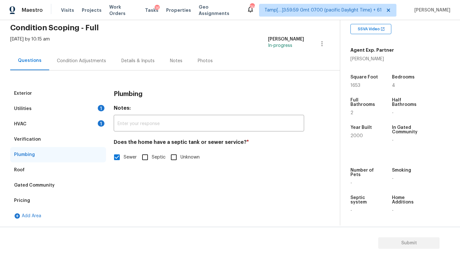
scroll to position [26, 0]
click at [147, 166] on div "Plumbing Notes: ​ Does the home have a septic tank or sewer service? * Sewer Se…" at bounding box center [209, 129] width 190 height 86
click at [148, 155] on input "Septic" at bounding box center [144, 157] width 13 height 13
checkbox input "true"
checkbox input "false"
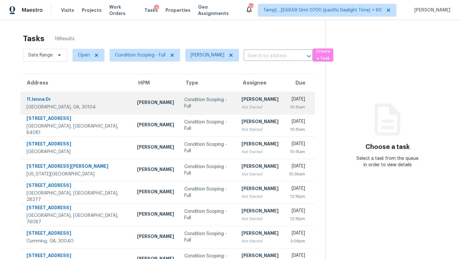
click at [243, 103] on td "[PERSON_NAME] Not Started" at bounding box center [259, 103] width 47 height 22
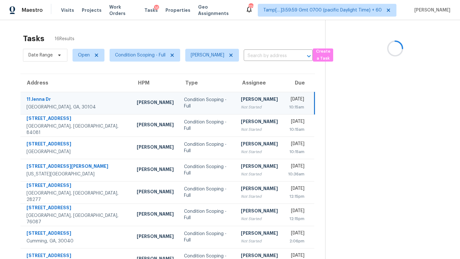
click at [243, 103] on td "[PERSON_NAME] Not Started" at bounding box center [259, 103] width 47 height 22
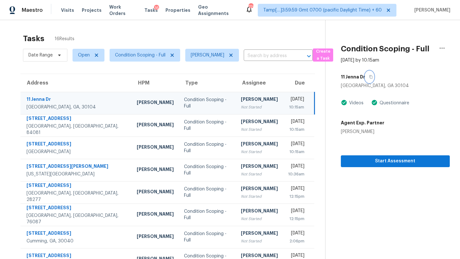
click at [369, 77] on icon "button" at bounding box center [371, 77] width 4 height 4
click at [369, 76] on icon "button" at bounding box center [371, 77] width 4 height 4
